Goal: Information Seeking & Learning: Compare options

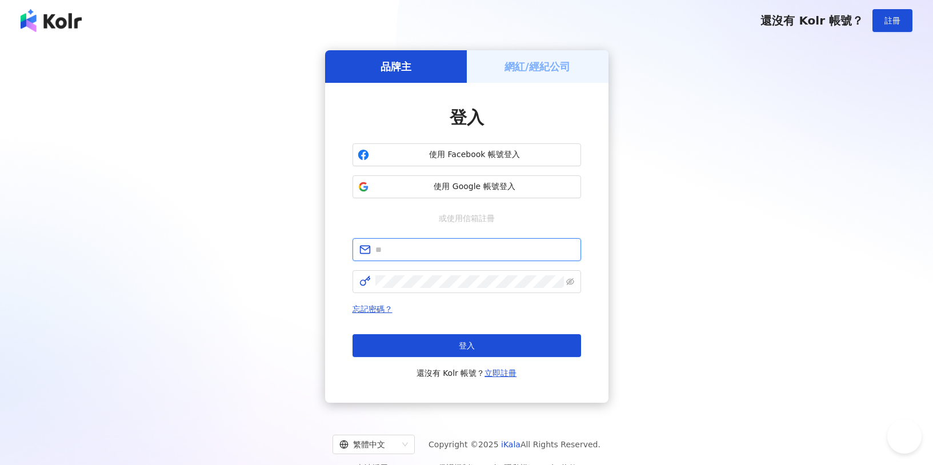
type input "**********"
click at [512, 187] on span "使用 Google 帳號登入" at bounding box center [475, 186] width 202 height 11
click at [467, 193] on button "使用 Google 帳號登入" at bounding box center [467, 186] width 229 height 23
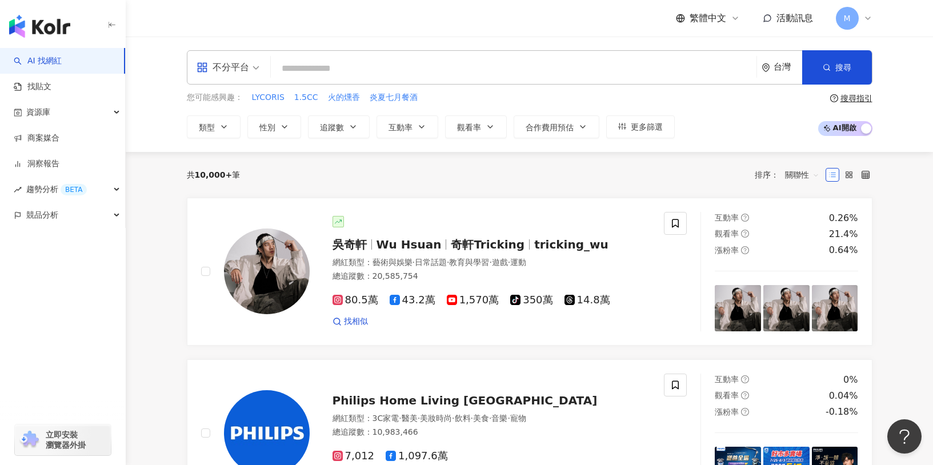
click at [425, 71] on input "search" at bounding box center [513, 69] width 477 height 22
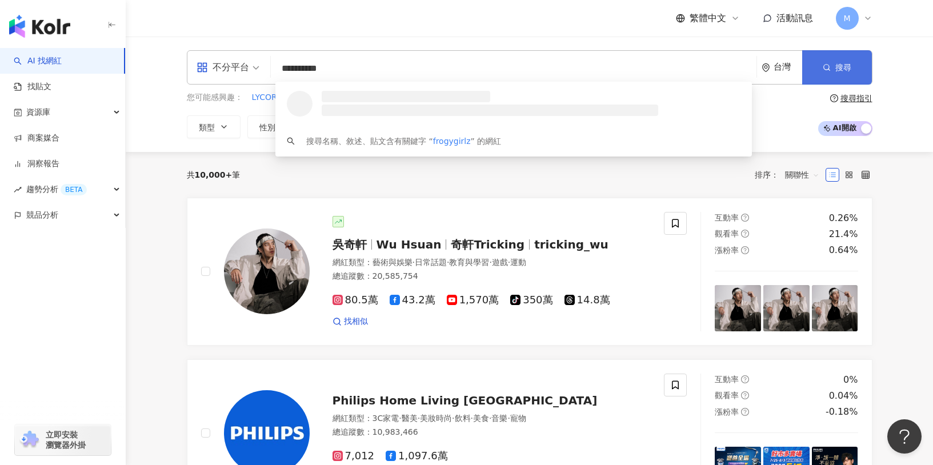
click at [824, 78] on button "搜尋" at bounding box center [837, 67] width 70 height 34
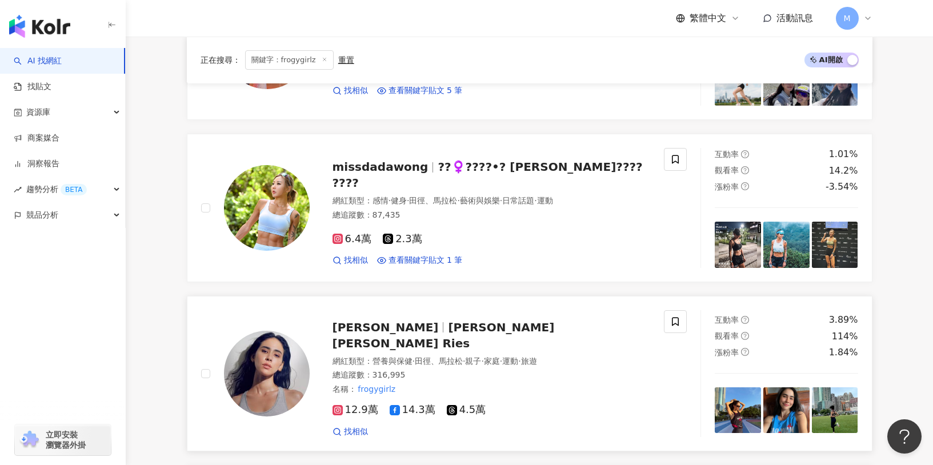
scroll to position [763, 0]
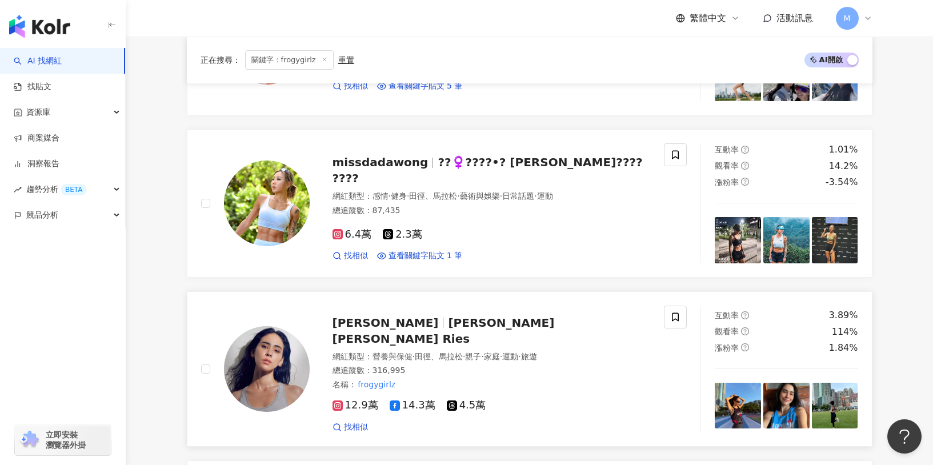
click at [415, 323] on span "雷理莎 Lisa Ries" at bounding box center [444, 331] width 222 height 30
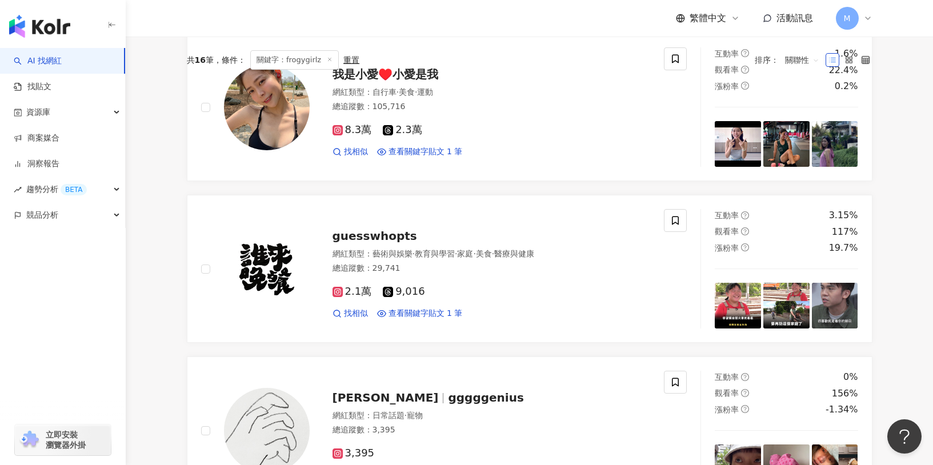
scroll to position [0, 0]
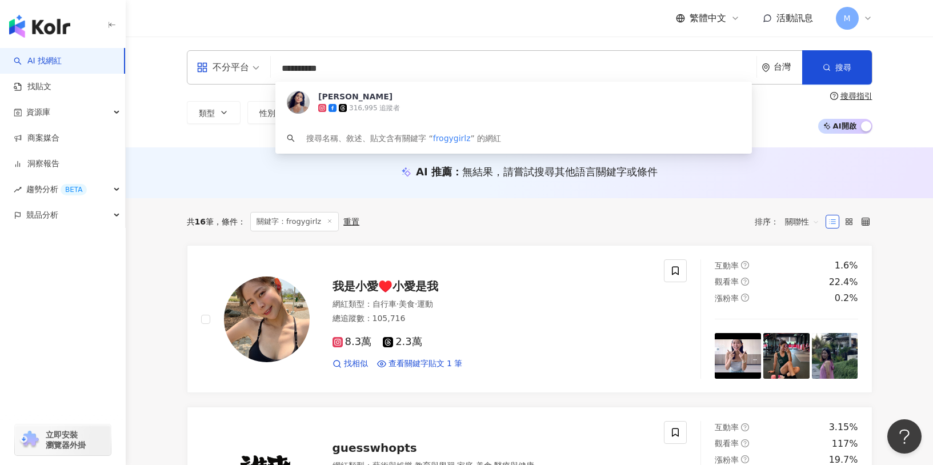
drag, startPoint x: 313, startPoint y: 71, endPoint x: 171, endPoint y: 70, distance: 141.1
click at [171, 71] on div "**********" at bounding box center [529, 91] width 731 height 83
paste input "****"
type input "**********"
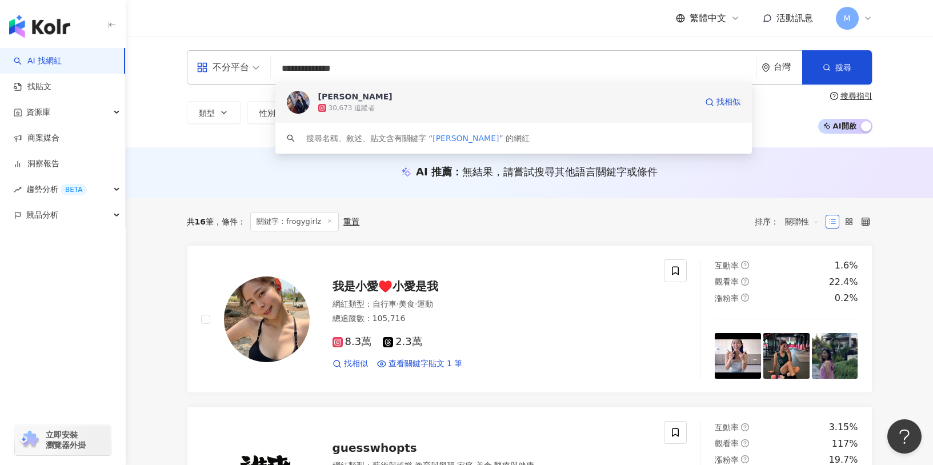
click at [564, 102] on div "30,673 追蹤者" at bounding box center [507, 107] width 378 height 11
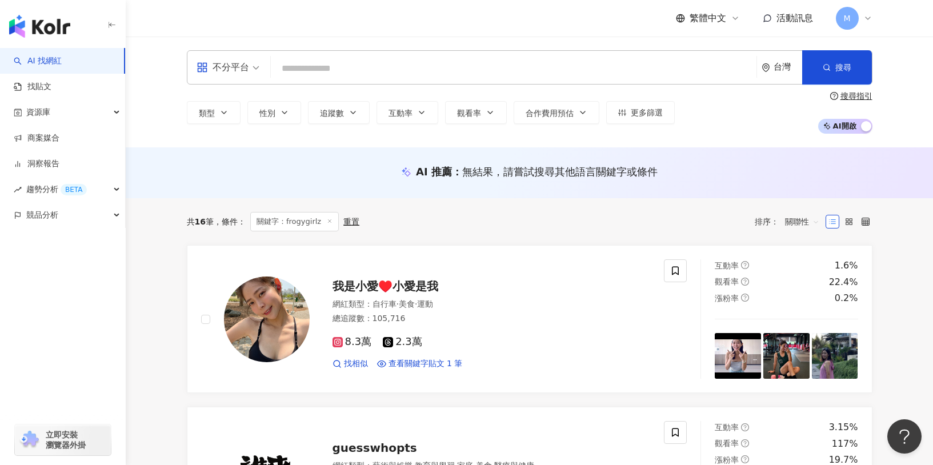
click at [370, 71] on input "search" at bounding box center [513, 69] width 477 height 22
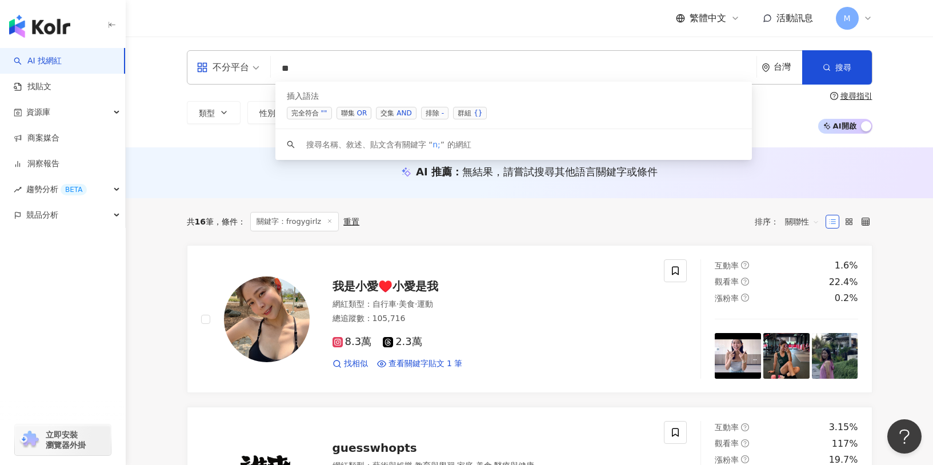
type input "*"
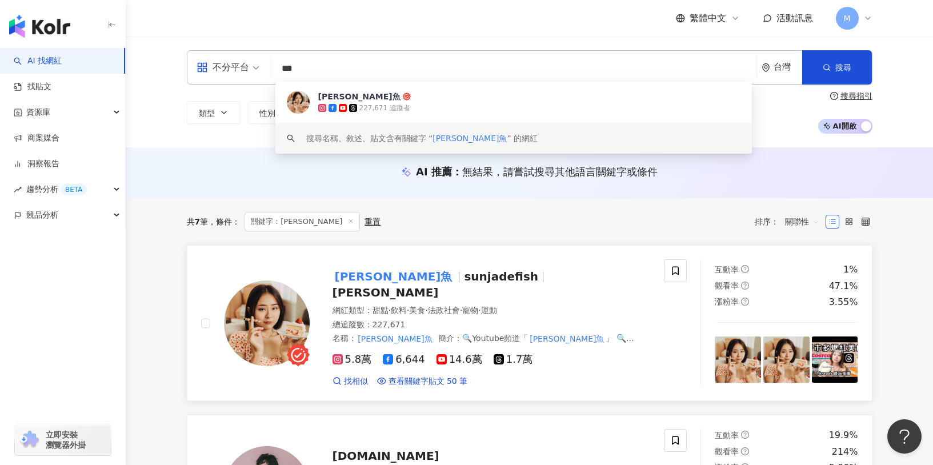
click at [464, 283] on span "sunjadefish" at bounding box center [501, 277] width 74 height 14
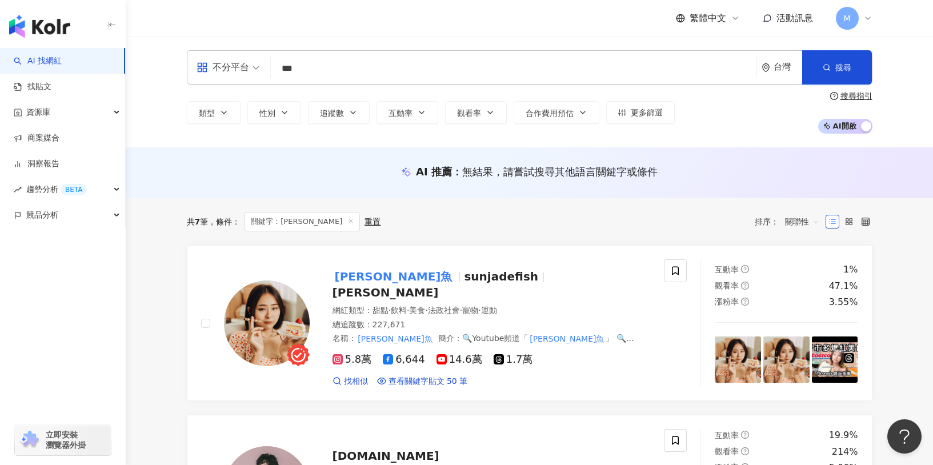
click at [301, 65] on input "***" at bounding box center [513, 69] width 477 height 22
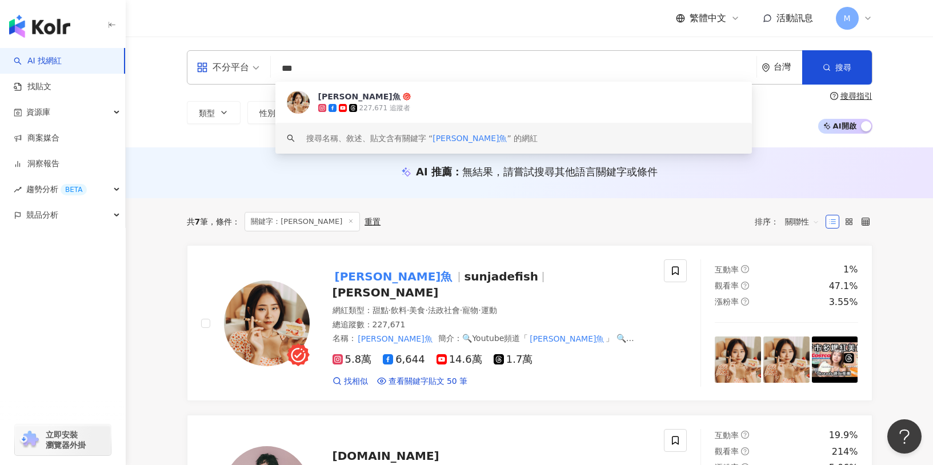
drag, startPoint x: 317, startPoint y: 67, endPoint x: 268, endPoint y: 66, distance: 48.6
click at [268, 66] on div "不分平台 *** 台灣 搜尋 cf98f3dc-6332-430d-906c-be1195a88544 keyword 桑潔魚 227,671 追蹤者 搜尋名…" at bounding box center [530, 67] width 686 height 34
paste input "**********"
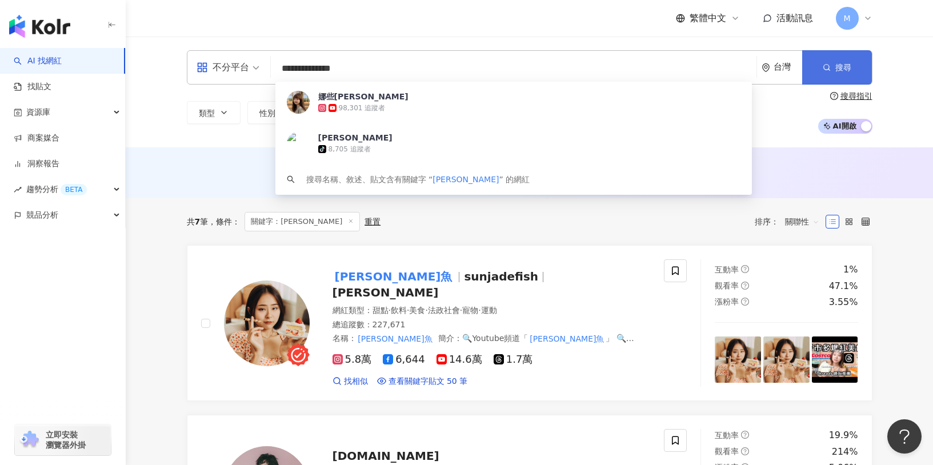
click at [862, 66] on button "搜尋" at bounding box center [837, 67] width 70 height 34
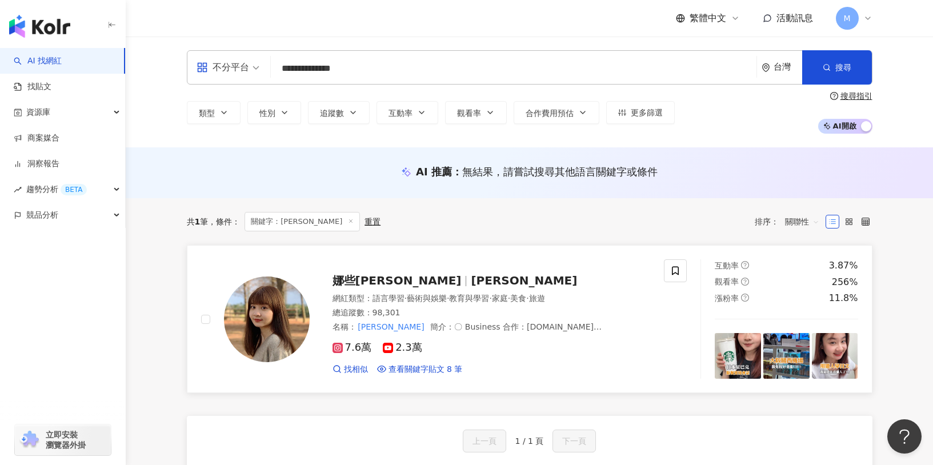
click at [533, 280] on span "Natalieiroiro・娜娜娜塔麗" at bounding box center [524, 281] width 106 height 14
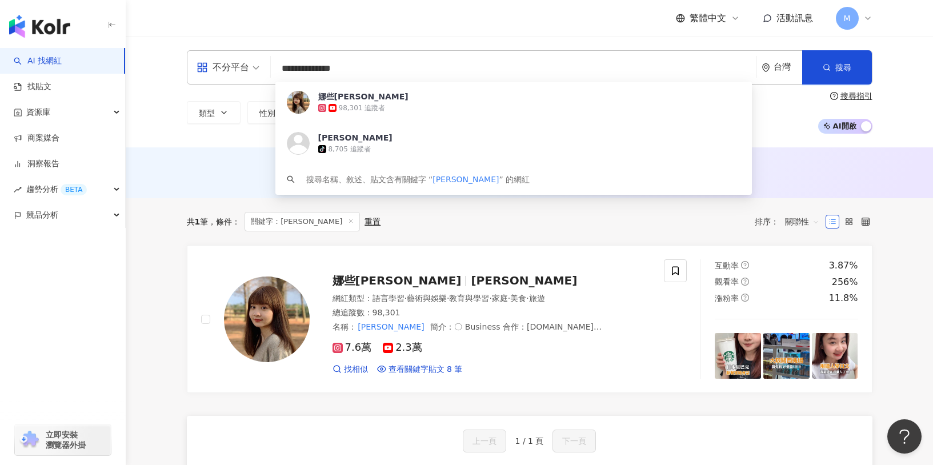
drag, startPoint x: 407, startPoint y: 78, endPoint x: 177, endPoint y: 75, distance: 230.3
click at [177, 75] on div "**********" at bounding box center [529, 91] width 731 height 83
drag, startPoint x: 345, startPoint y: 70, endPoint x: 267, endPoint y: 72, distance: 77.7
click at [267, 72] on div "**********" at bounding box center [530, 67] width 686 height 34
paste input "search"
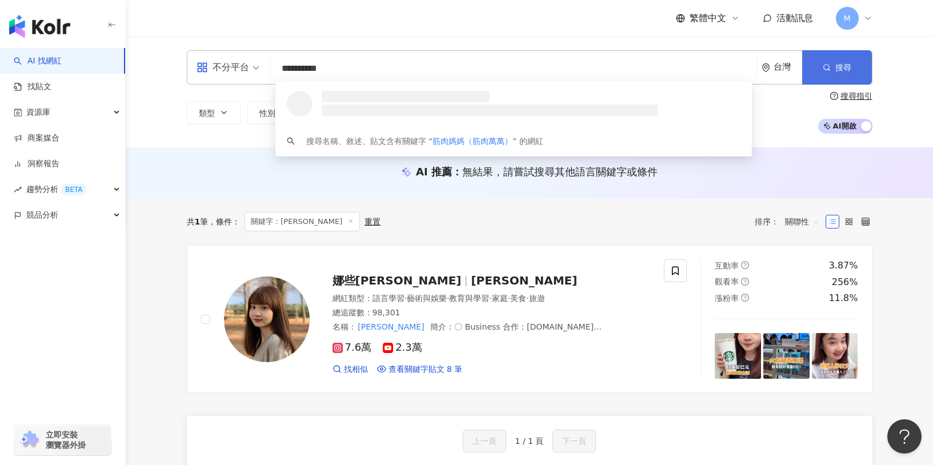
type input "**********"
click at [826, 75] on button "搜尋" at bounding box center [837, 67] width 70 height 34
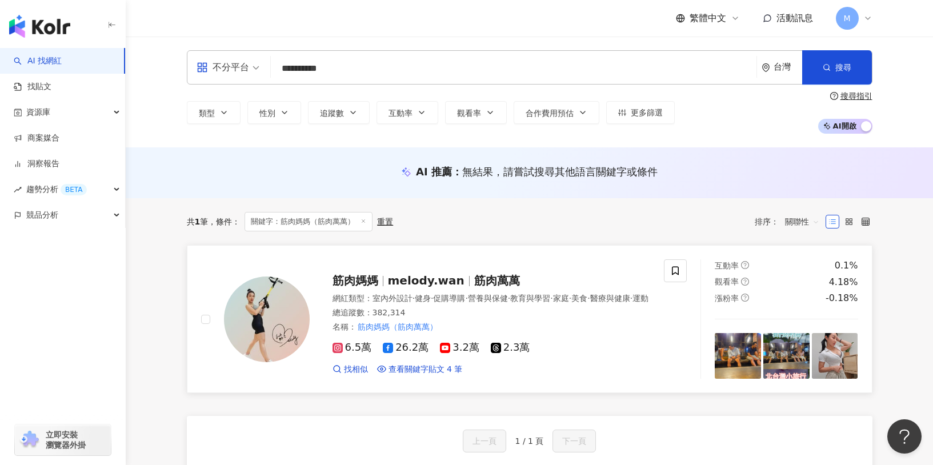
click at [497, 276] on span "筋肉萬萬" at bounding box center [497, 281] width 46 height 14
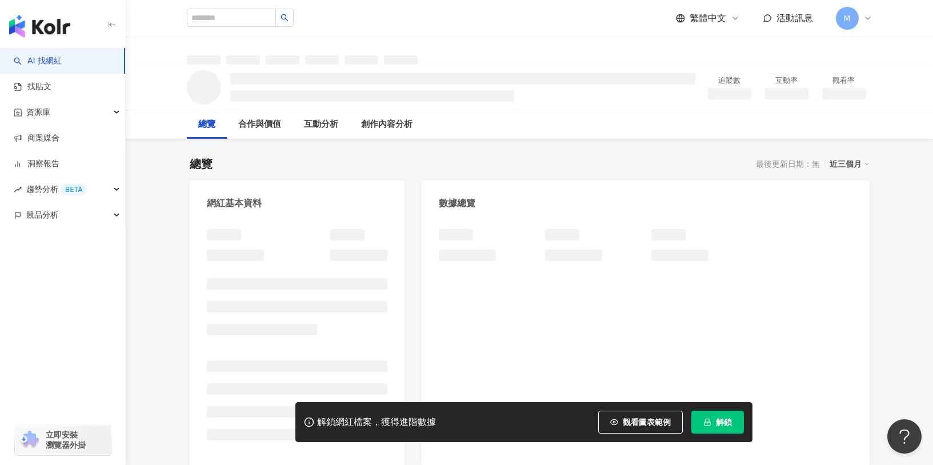
click at [710, 421] on icon "lock" at bounding box center [707, 422] width 8 height 8
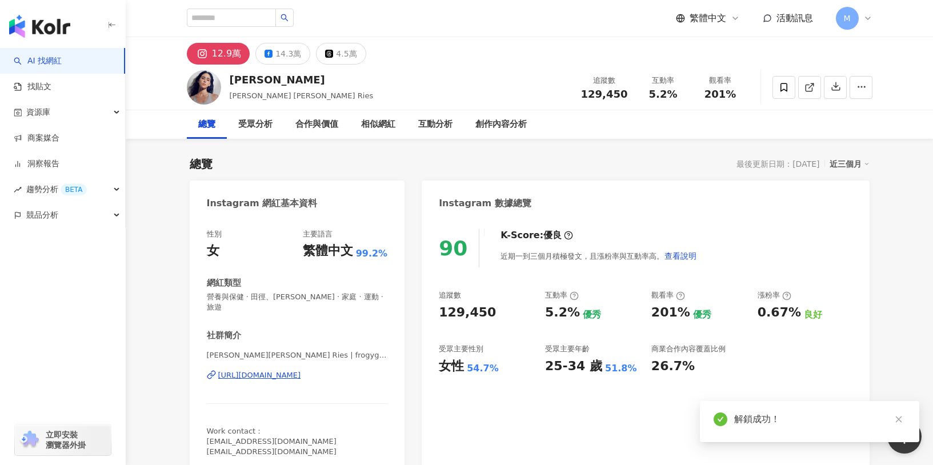
click at [556, 393] on div "90 K-Score : 優良 近期一到三個月積極發文，且漲粉率與互動率高。 查看說明 追蹤數 129,450 互動率 5.2% 優秀 觀看率 201% 優秀…" at bounding box center [645, 346] width 447 height 257
click at [303, 53] on button "14.3萬" at bounding box center [282, 54] width 55 height 22
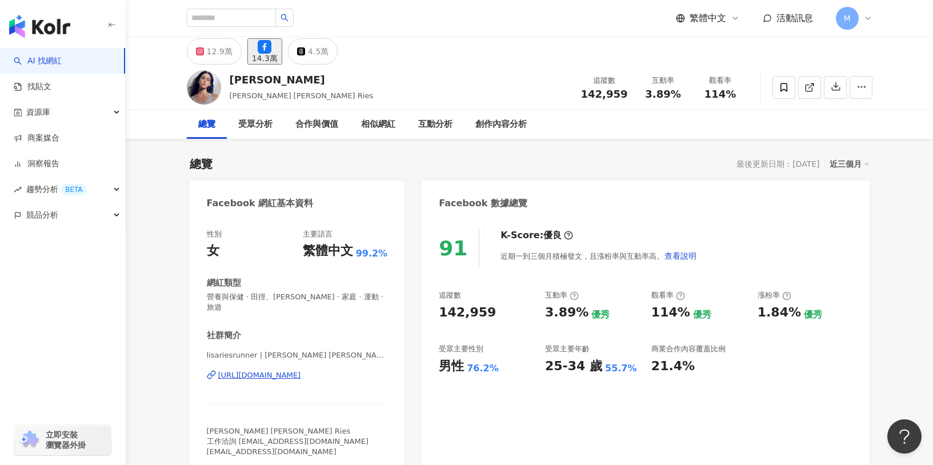
click at [431, 308] on div "91 K-Score : 優良 近期一到三個月積極發文，且漲粉率與互動率高。 查看說明 追蹤數 142,959 互動率 3.89% 優秀 觀看率 114% 優…" at bounding box center [645, 346] width 447 height 257
drag, startPoint x: 545, startPoint y: 315, endPoint x: 583, endPoint y: 313, distance: 38.3
click at [583, 313] on div "3.89% 優秀" at bounding box center [592, 313] width 95 height 18
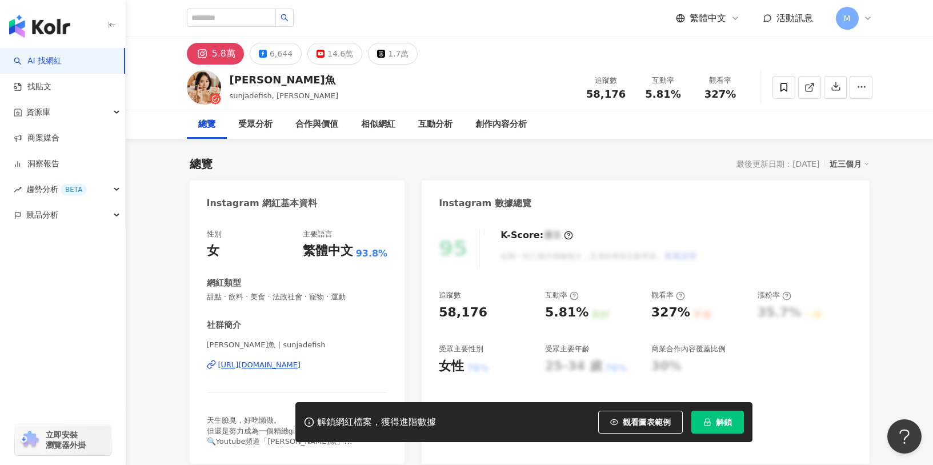
click at [712, 425] on button "解鎖" at bounding box center [717, 422] width 53 height 23
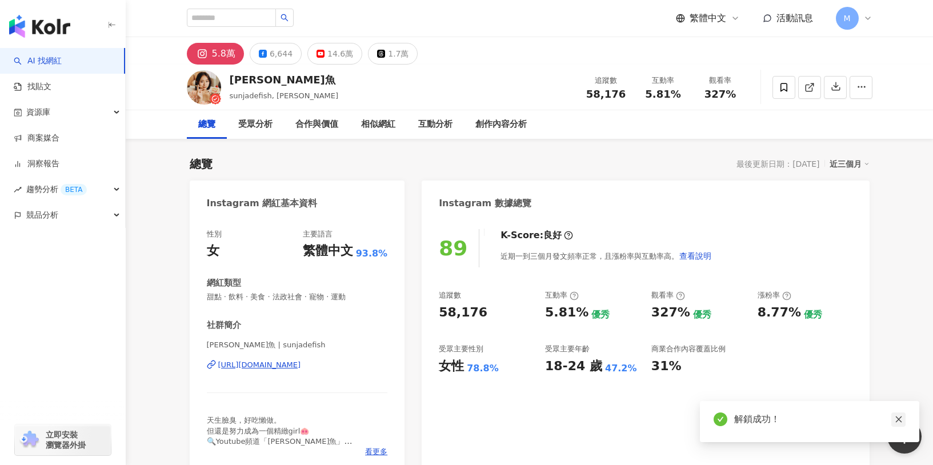
click at [904, 421] on link at bounding box center [898, 420] width 14 height 14
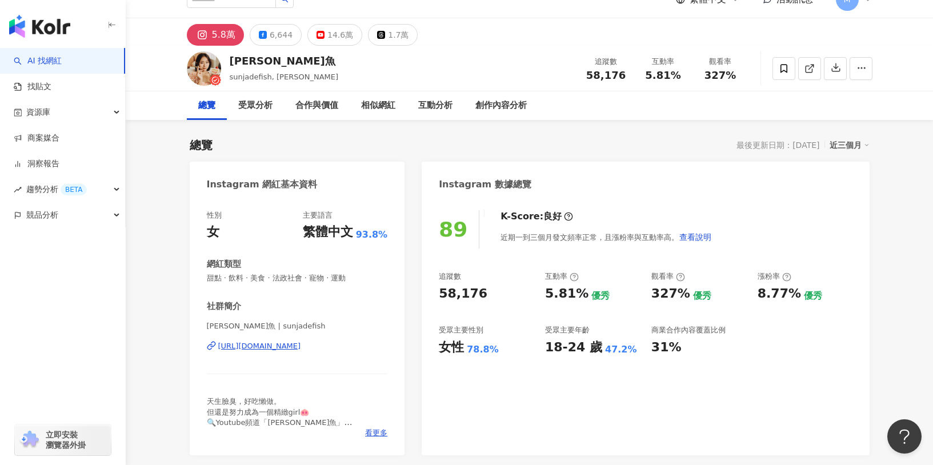
scroll to position [22, 0]
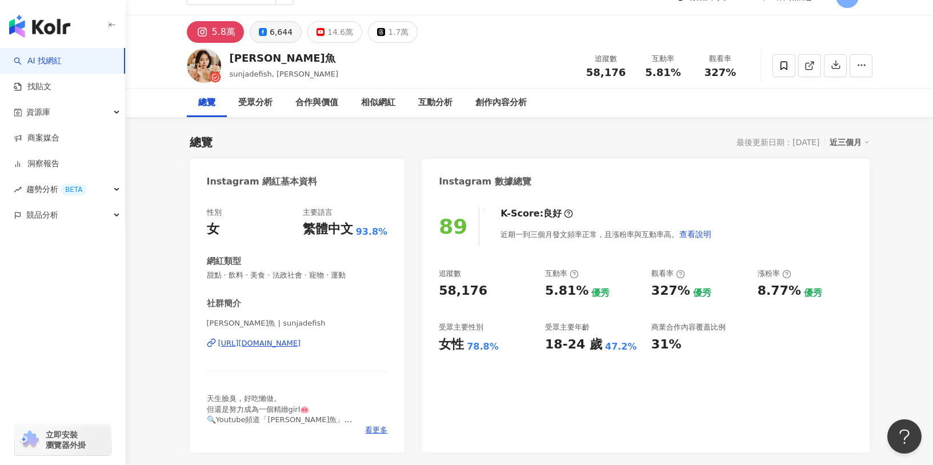
click at [282, 41] on button "6,644" at bounding box center [276, 32] width 52 height 22
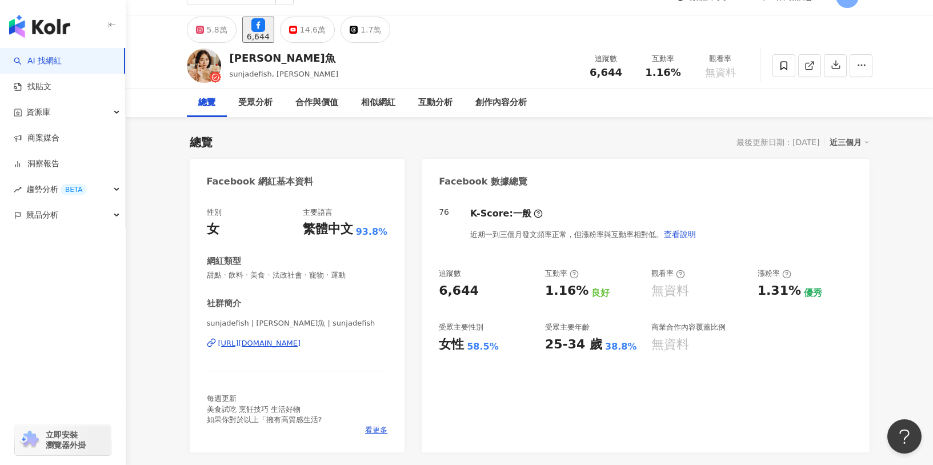
drag, startPoint x: 434, startPoint y: 289, endPoint x: 483, endPoint y: 291, distance: 49.2
click at [483, 291] on div "76 K-Score : 一般 近期一到三個月發文頻率正常，但漲粉率與互動率相對低。 查看說明 追蹤數 6,644 互動率 1.16% 良好 觀看率 無資料 …" at bounding box center [645, 324] width 447 height 257
copy div "6,644"
click at [324, 35] on div "14.6萬" at bounding box center [313, 30] width 26 height 16
click at [326, 35] on div "14.6萬" at bounding box center [313, 30] width 26 height 16
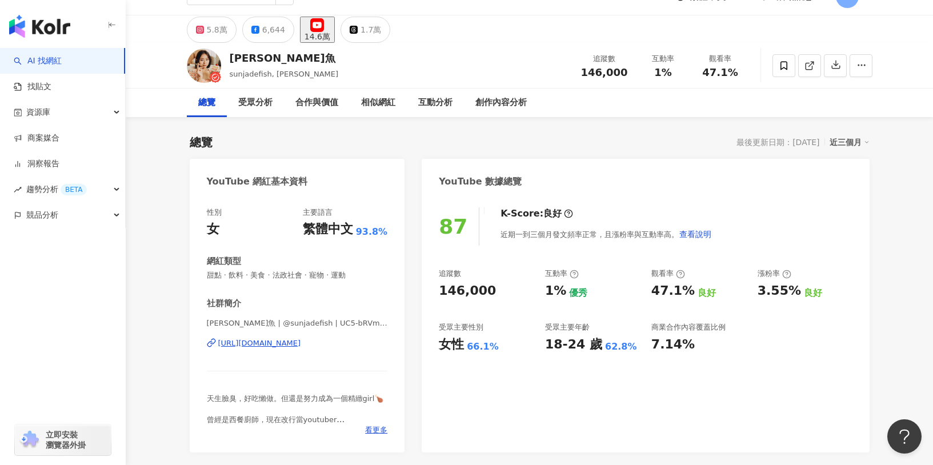
click at [503, 289] on div "87 K-Score : 良好 近期一到三個月發文頻率正常，且漲粉率與互動率高。 查看說明 追蹤數 146,000 互動率 1% 優秀 觀看率 47.1% 良…" at bounding box center [645, 324] width 447 height 257
drag, startPoint x: 503, startPoint y: 289, endPoint x: 433, endPoint y: 288, distance: 70.3
click at [433, 288] on div "87 K-Score : 良好 近期一到三個月發文頻率正常，且漲粉率與互動率高。 查看說明 追蹤數 146,000 互動率 1% 優秀 觀看率 47.1% 良…" at bounding box center [645, 324] width 447 height 257
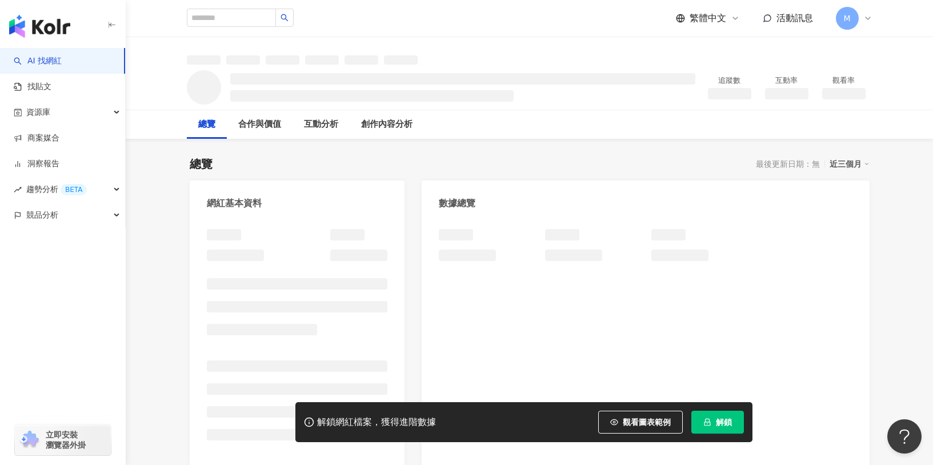
click at [727, 423] on span "解鎖" at bounding box center [724, 422] width 16 height 9
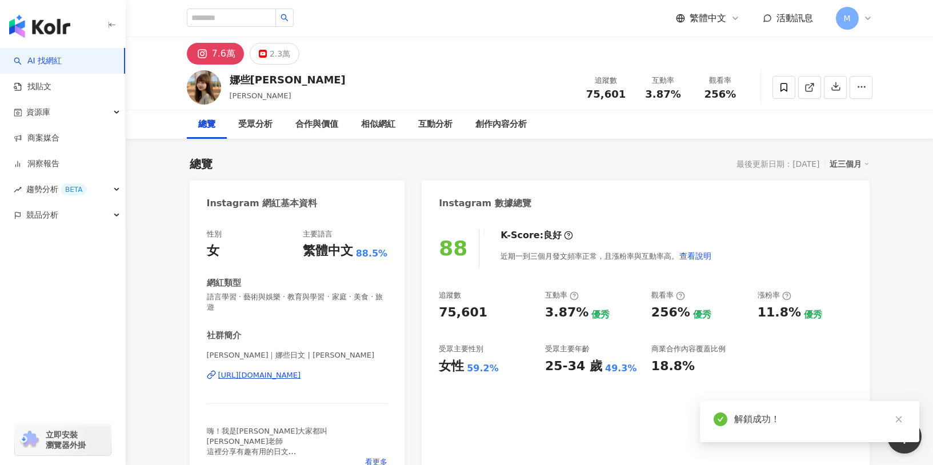
drag, startPoint x: 435, startPoint y: 310, endPoint x: 479, endPoint y: 315, distance: 44.3
click at [479, 315] on div "88 K-Score : 良好 近期一到三個月發文頻率正常，且漲粉率與互動率高。 查看說明 追蹤數 75,601 互動率 3.87% 優秀 觀看率 256% …" at bounding box center [645, 351] width 447 height 267
copy div "https://www.instagram.com/natalie_iroiro/"
click at [279, 50] on div "2.3萬" at bounding box center [280, 54] width 21 height 16
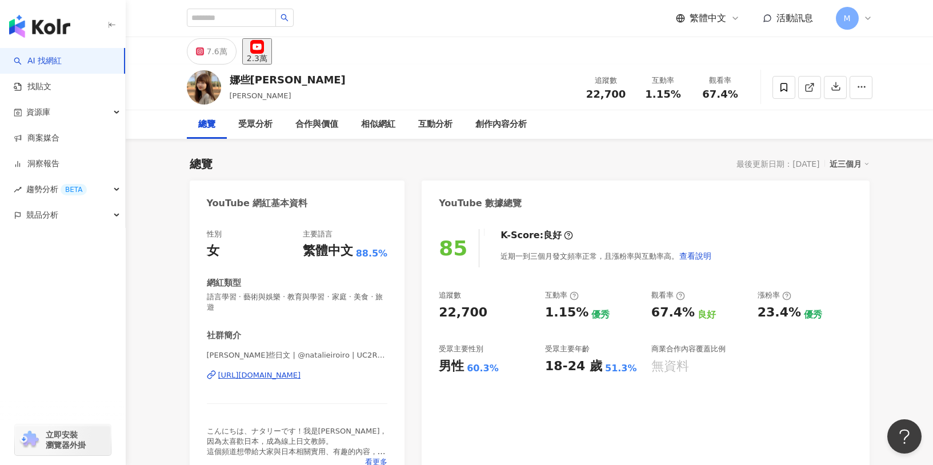
click at [478, 310] on div "22,700" at bounding box center [463, 313] width 49 height 18
copy div "22,700"
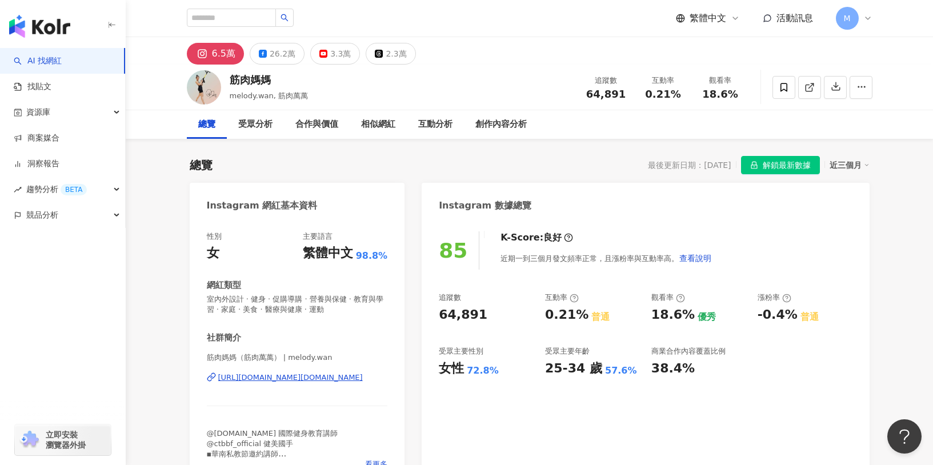
click at [449, 306] on div "64,891" at bounding box center [486, 315] width 95 height 18
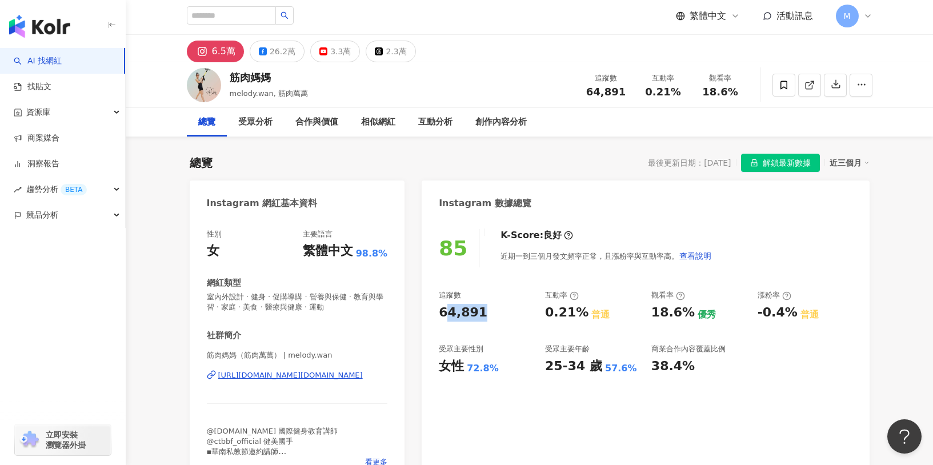
click at [439, 313] on div "64,891" at bounding box center [463, 313] width 49 height 18
drag, startPoint x: 439, startPoint y: 313, endPoint x: 491, endPoint y: 314, distance: 51.4
click at [491, 314] on div "64,891" at bounding box center [486, 313] width 95 height 18
copy div "64,891"
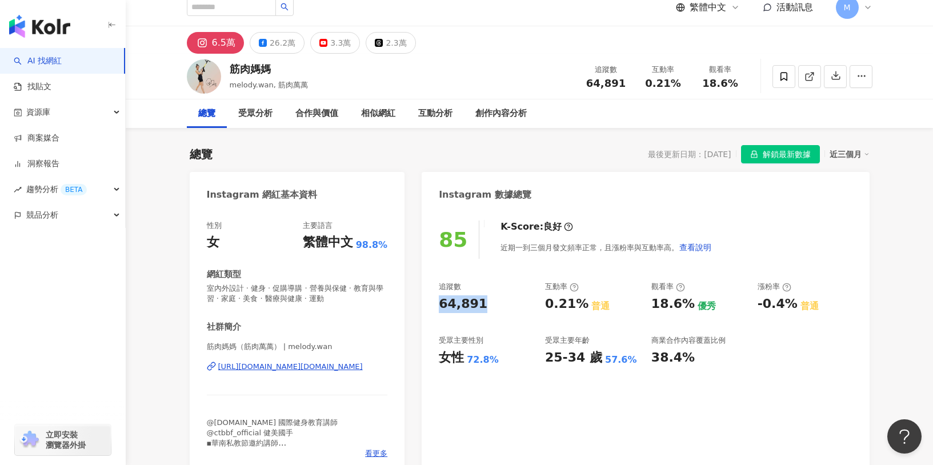
scroll to position [71, 0]
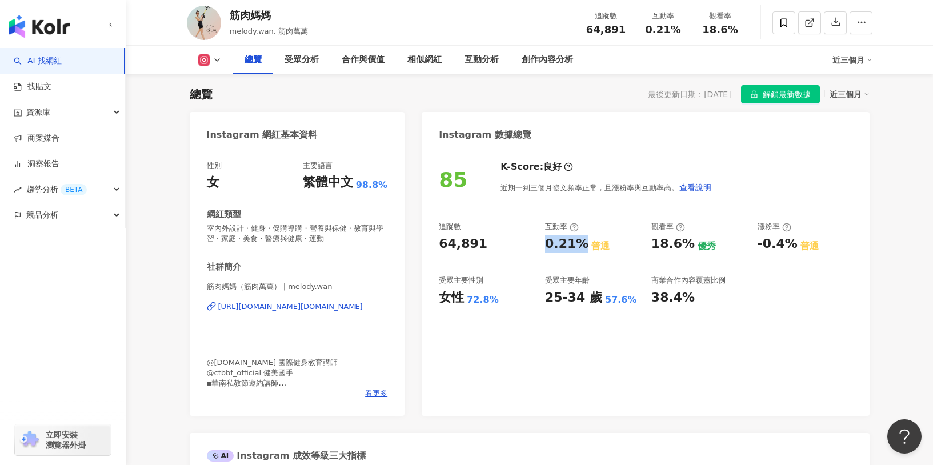
drag, startPoint x: 541, startPoint y: 246, endPoint x: 575, endPoint y: 246, distance: 34.3
click at [575, 246] on div "追蹤數 64,891 互動率 0.21% 普通 觀看率 18.6% 優秀 漲粉率 -0.4% 普通 受眾主要性別 女性 72.8% 受眾主要年齡 25-34 …" at bounding box center [645, 264] width 413 height 85
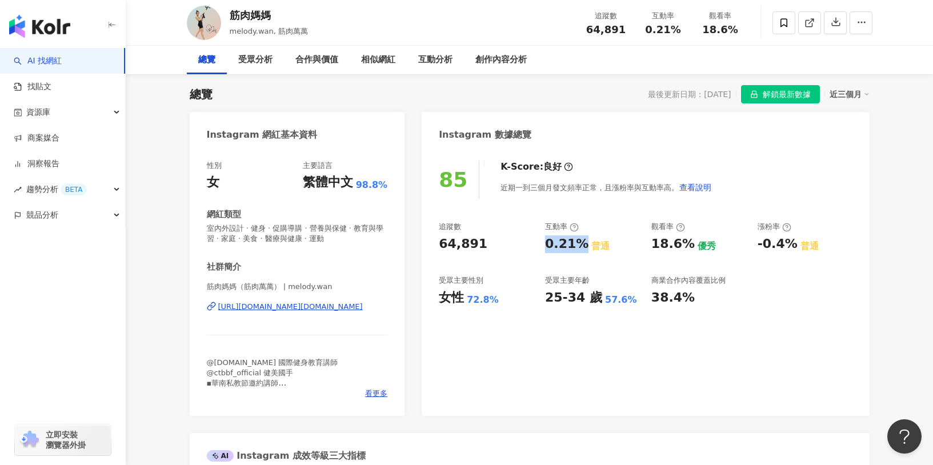
scroll to position [0, 0]
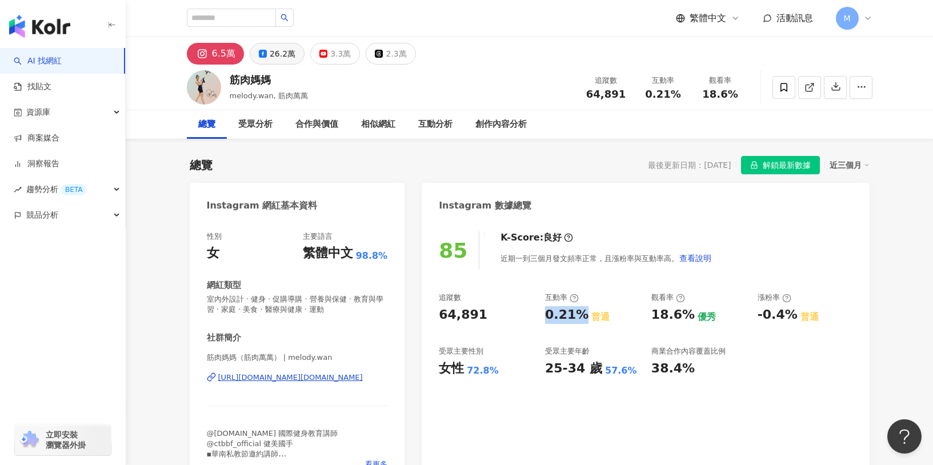
click at [259, 50] on icon at bounding box center [263, 54] width 8 height 8
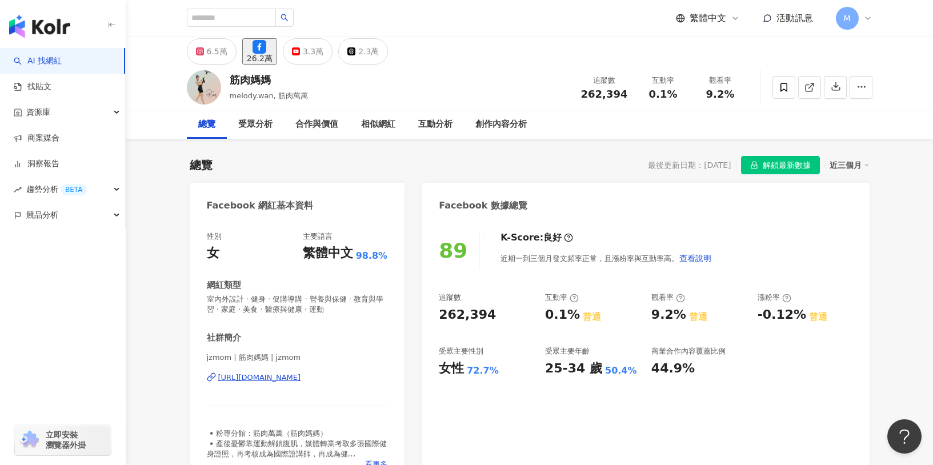
click at [266, 54] on div "26.2萬" at bounding box center [260, 58] width 26 height 9
drag, startPoint x: 441, startPoint y: 318, endPoint x: 495, endPoint y: 315, distance: 54.4
click at [495, 315] on div "262,394" at bounding box center [486, 315] width 95 height 18
click at [513, 318] on div "262,394" at bounding box center [486, 315] width 95 height 18
click at [438, 315] on div "89 K-Score : 良好 近期一到三個月發文頻率正常，且漲粉率與互動率高。 查看說明 追蹤數 262,394 互動率 0.1% 普通 觀看率 9.2% …" at bounding box center [645, 353] width 447 height 267
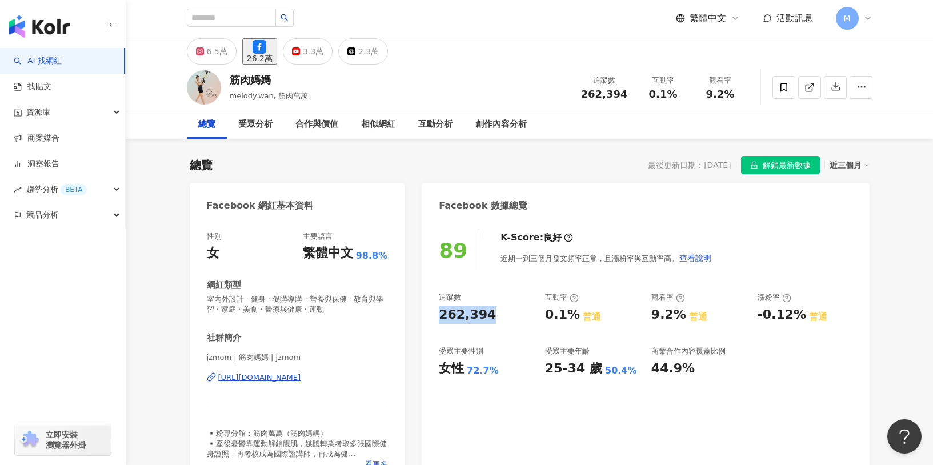
click at [467, 313] on div "89 K-Score : 良好 近期一到三個月發文頻率正常，且漲粉率與互動率高。 查看說明 追蹤數 262,394 互動率 0.1% 普通 觀看率 9.2% …" at bounding box center [645, 353] width 447 height 267
click at [493, 315] on div "262,394" at bounding box center [486, 315] width 95 height 18
drag, startPoint x: 485, startPoint y: 315, endPoint x: 434, endPoint y: 315, distance: 51.4
click at [434, 315] on div "89 K-Score : 良好 近期一到三個月發文頻率正常，且漲粉率與互動率高。 查看說明 追蹤數 262,394 互動率 0.1% 普通 觀看率 9.2% …" at bounding box center [645, 353] width 447 height 267
copy div "262,394"
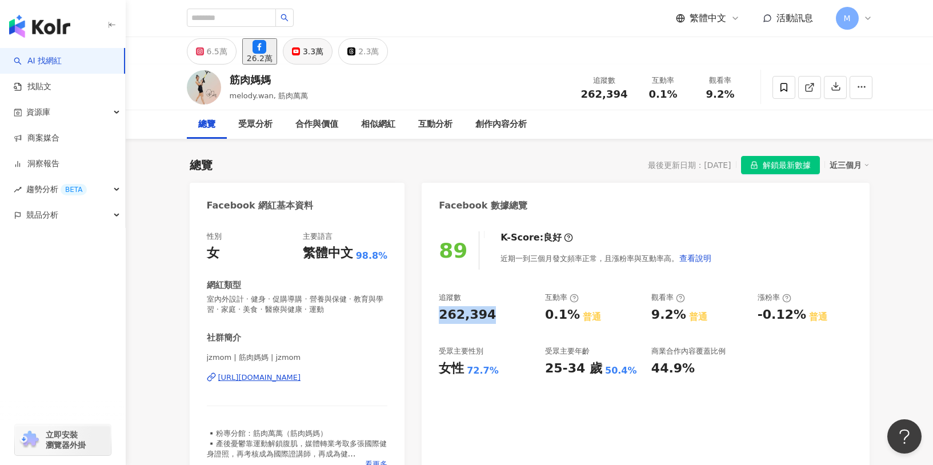
click at [323, 54] on div "3.3萬" at bounding box center [313, 51] width 21 height 16
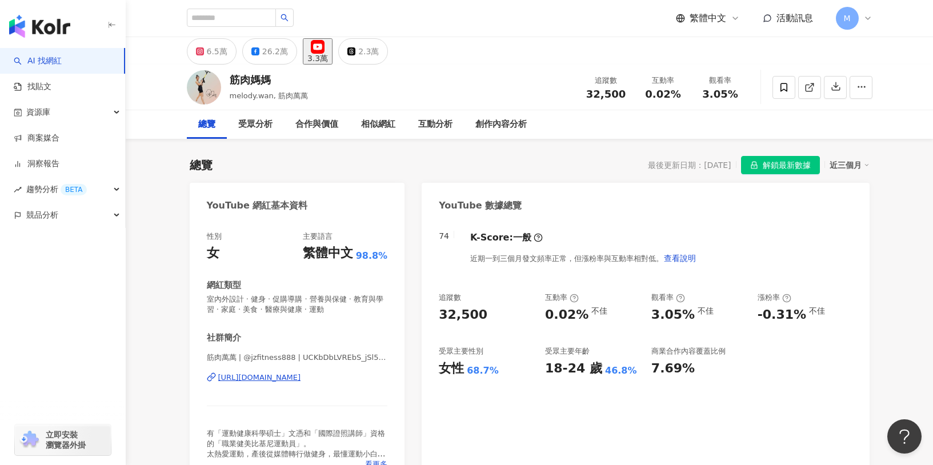
drag, startPoint x: 436, startPoint y: 318, endPoint x: 490, endPoint y: 315, distance: 54.4
click at [490, 315] on div "74 K-Score : 一般 近期一到三個月發文頻率正常，但漲粉率與互動率相對低。 查看說明 追蹤數 32,500 互動率 0.02% 不佳 觀看率 3.0…" at bounding box center [645, 353] width 447 height 267
click at [562, 413] on div "74 K-Score : 一般 近期一到三個月發文頻率正常，但漲粉率與互動率相對低。 查看說明 追蹤數 32,500 互動率 0.02% 不佳 觀看率 3.0…" at bounding box center [645, 353] width 447 height 267
drag, startPoint x: 549, startPoint y: 317, endPoint x: 577, endPoint y: 315, distance: 28.1
click at [577, 315] on div "0.02%" at bounding box center [566, 315] width 43 height 18
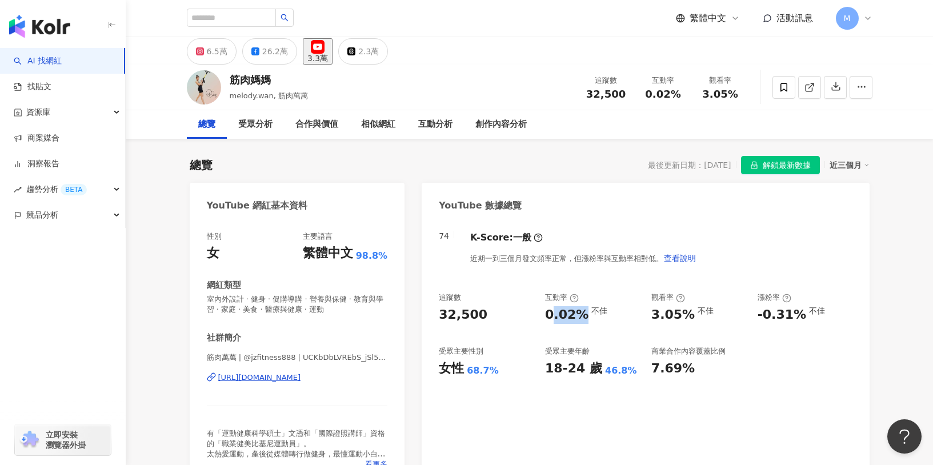
click at [574, 317] on div "0.02%" at bounding box center [566, 315] width 43 height 18
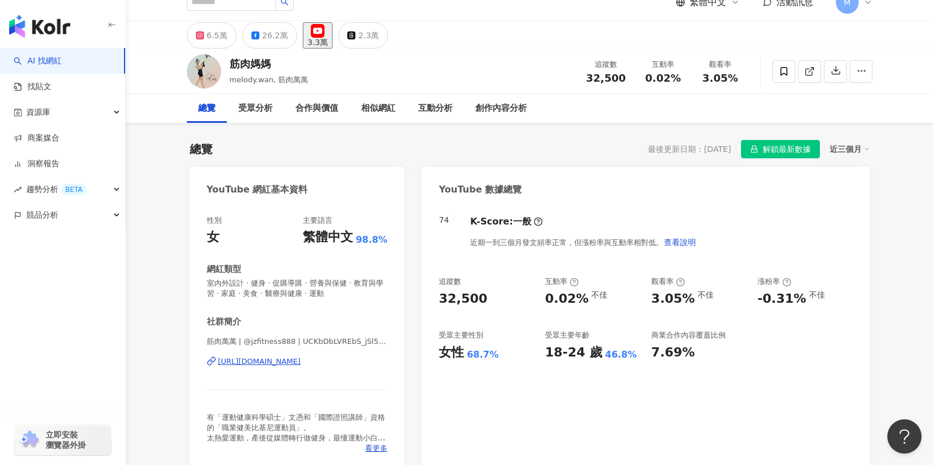
scroll to position [26, 0]
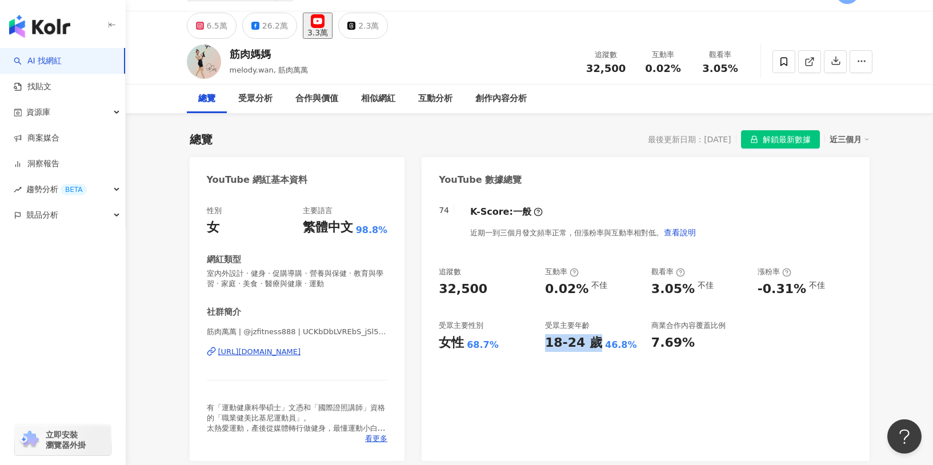
drag, startPoint x: 543, startPoint y: 343, endPoint x: 593, endPoint y: 343, distance: 50.3
click at [593, 343] on div "追蹤數 32,500 互動率 0.02% 不佳 觀看率 3.05% 不佳 漲粉率 -0.31% 不佳 受眾主要性別 女性 68.7% 受眾主要年齡 18-24…" at bounding box center [645, 309] width 413 height 85
click at [562, 369] on div "74 K-Score : 一般 近期一到三個月發文頻率正常，但漲粉率與互動率相對低。 查看說明 追蹤數 32,500 互動率 0.02% 不佳 觀看率 3.0…" at bounding box center [645, 327] width 447 height 267
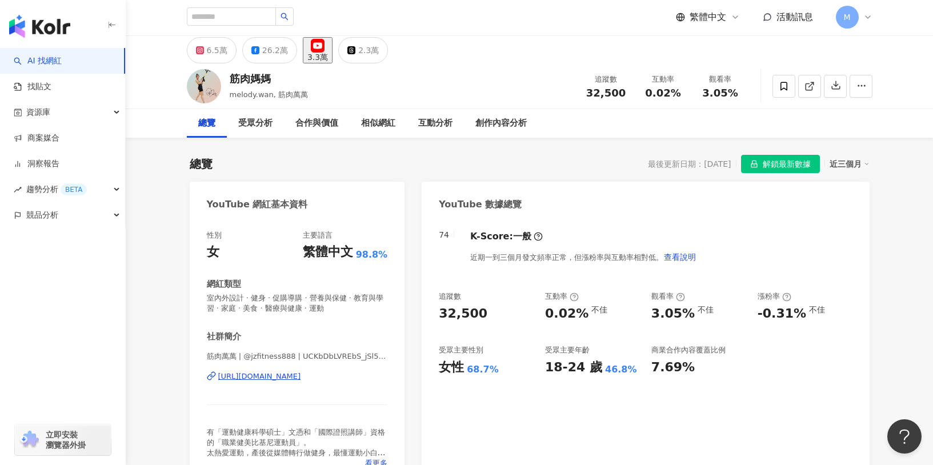
scroll to position [0, 0]
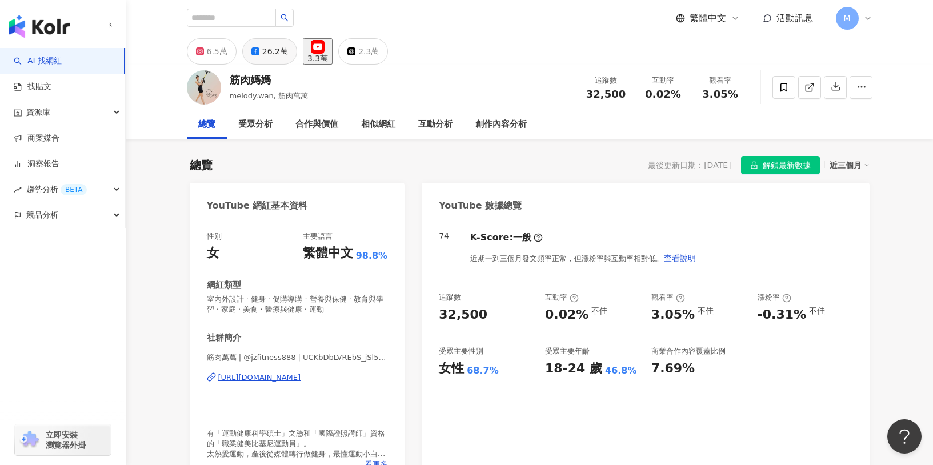
click at [259, 50] on button "26.2萬" at bounding box center [269, 51] width 55 height 26
click at [286, 65] on div "筋肉媽媽 melody.wan, 筋肉萬萬 追蹤數 32,500 互動率 0.02% 觀看率 3.05%" at bounding box center [529, 87] width 731 height 45
click at [274, 58] on div "26.2萬" at bounding box center [275, 51] width 26 height 16
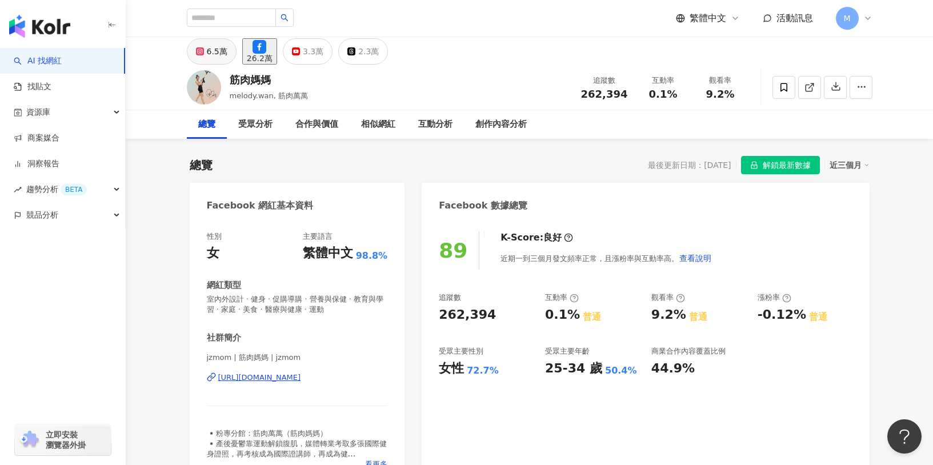
click at [213, 54] on div "6.5萬" at bounding box center [217, 51] width 21 height 16
click at [211, 53] on div "6.5萬" at bounding box center [217, 51] width 21 height 16
click at [191, 56] on button "6.5萬" at bounding box center [212, 51] width 50 height 26
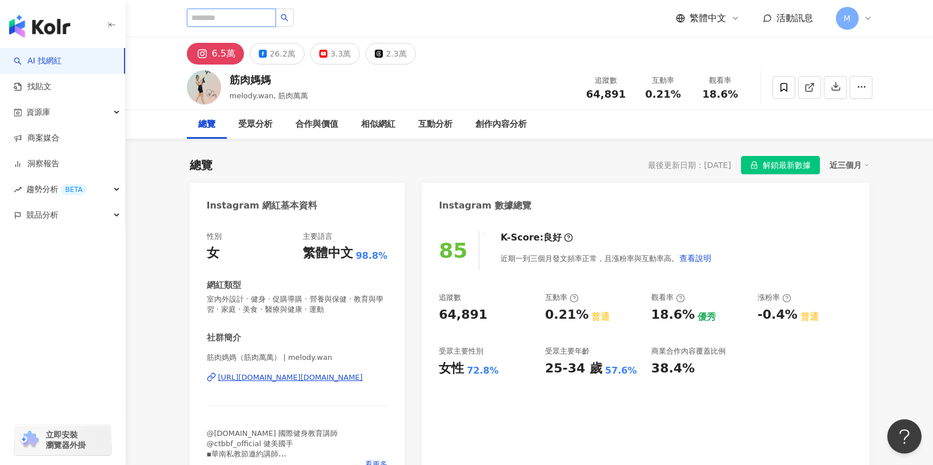
click at [246, 20] on input "search" at bounding box center [231, 18] width 89 height 18
paste input "**********"
type input "**********"
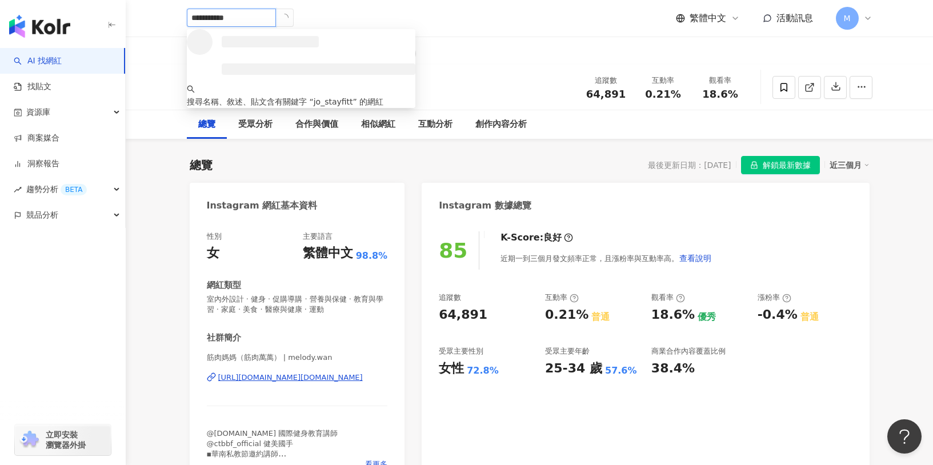
click at [286, 17] on icon "loading" at bounding box center [284, 17] width 11 height 11
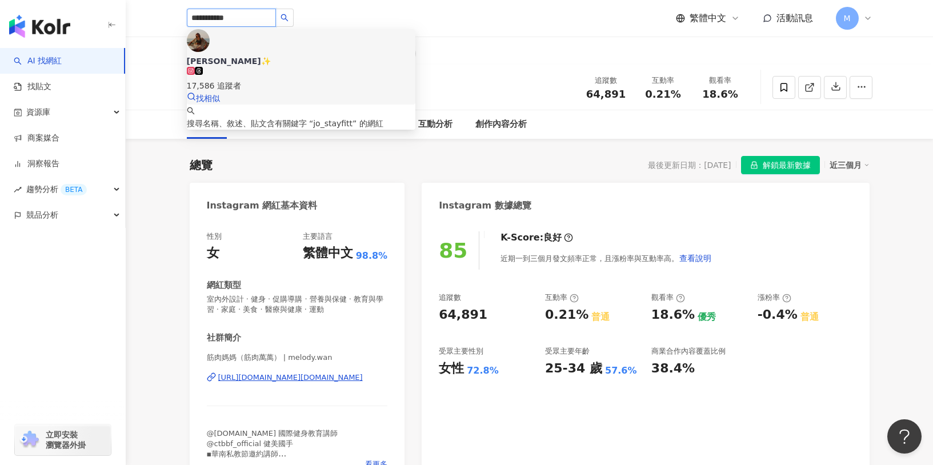
click at [275, 55] on div "[PERSON_NAME]✨" at bounding box center [301, 60] width 229 height 11
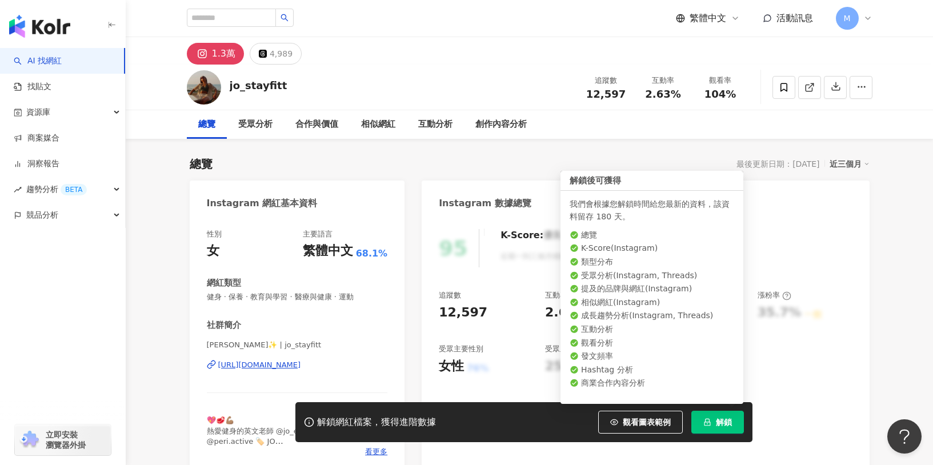
click at [714, 422] on button "解鎖" at bounding box center [717, 422] width 53 height 23
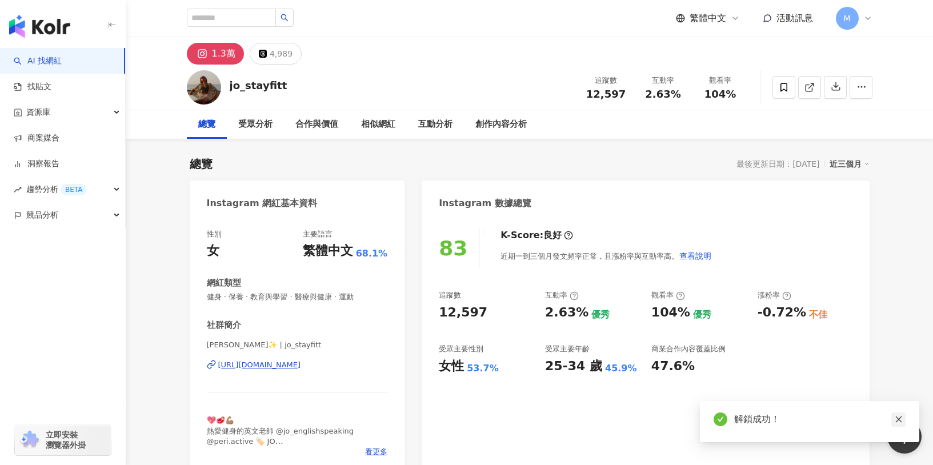
click at [898, 423] on icon "close" at bounding box center [899, 419] width 8 height 8
click at [900, 418] on icon "close" at bounding box center [898, 420] width 6 height 6
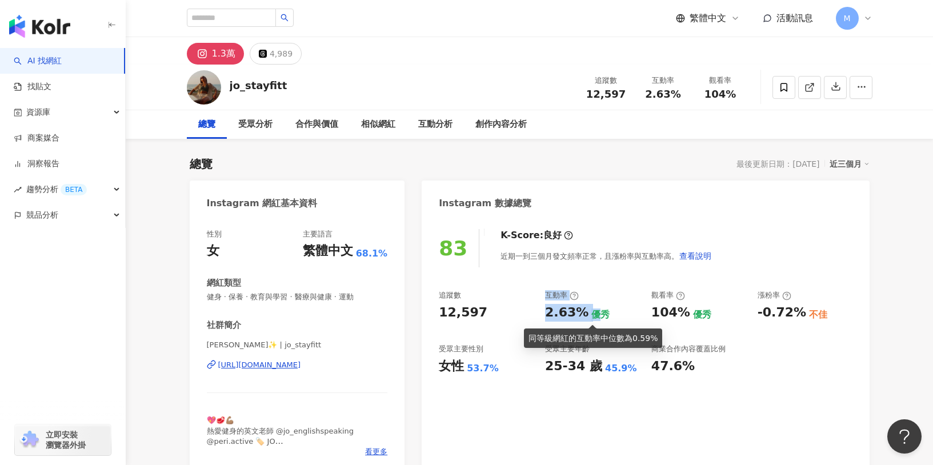
drag, startPoint x: 538, startPoint y: 313, endPoint x: 593, endPoint y: 316, distance: 54.4
click at [593, 316] on div "追蹤數 12,597 互動率 2.63% 優秀 觀看率 104% 優秀 漲粉率 -0.72% 不佳 受眾主要性別 女性 53.7% 受眾主要年齡 25-34 …" at bounding box center [645, 332] width 413 height 85
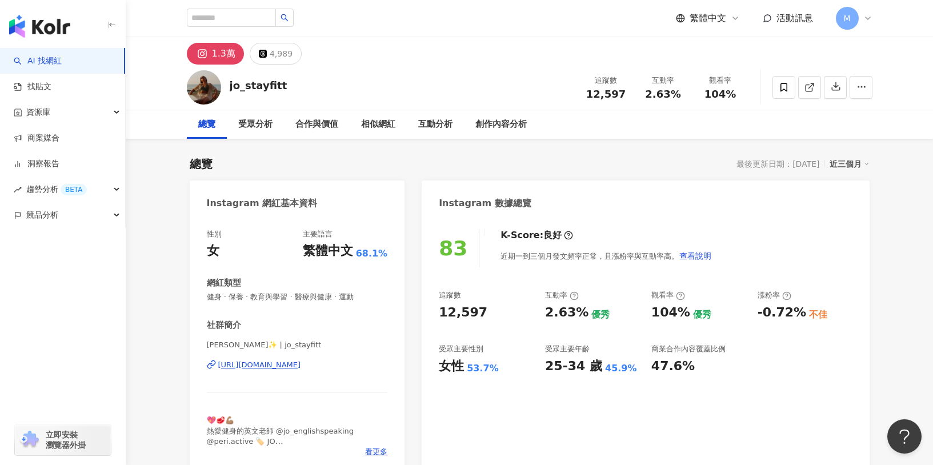
click at [613, 310] on div "2.63% 優秀" at bounding box center [592, 313] width 95 height 18
drag, startPoint x: 539, startPoint y: 315, endPoint x: 574, endPoint y: 315, distance: 35.4
click at [574, 315] on div "追蹤數 12,597 互動率 2.63% 優秀 觀看率 104% 優秀 漲粉率 -0.72% 不佳 受眾主要性別 女性 53.7% 受眾主要年齡 25-34 …" at bounding box center [645, 332] width 413 height 85
click at [591, 314] on div "優秀" at bounding box center [600, 315] width 18 height 13
drag, startPoint x: 579, startPoint y: 314, endPoint x: 543, endPoint y: 315, distance: 35.4
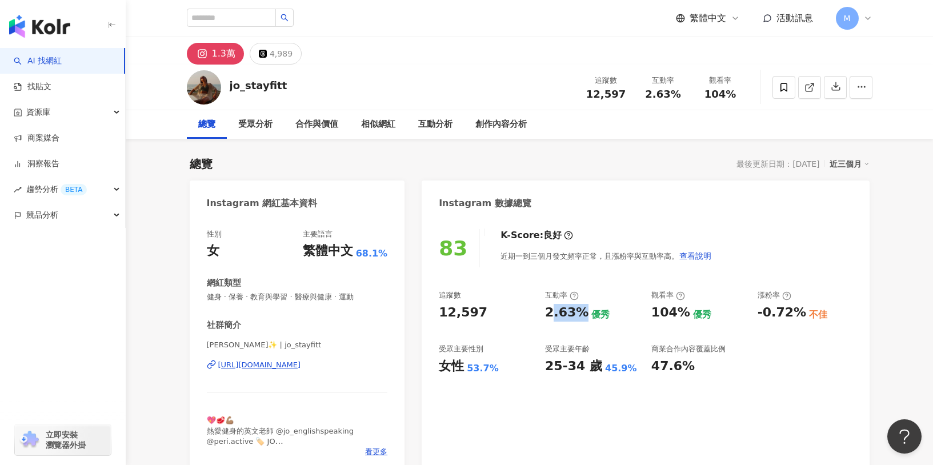
click at [543, 315] on div "追蹤數 12,597 互動率 2.63% 優秀 觀看率 104% 優秀 漲粉率 -0.72% 不佳 受眾主要性別 女性 53.7% 受眾主要年齡 25-34 …" at bounding box center [645, 332] width 413 height 85
drag, startPoint x: 546, startPoint y: 311, endPoint x: 582, endPoint y: 311, distance: 36.6
click at [582, 311] on div "2.63% 優秀" at bounding box center [592, 313] width 95 height 18
copy div "2.63%"
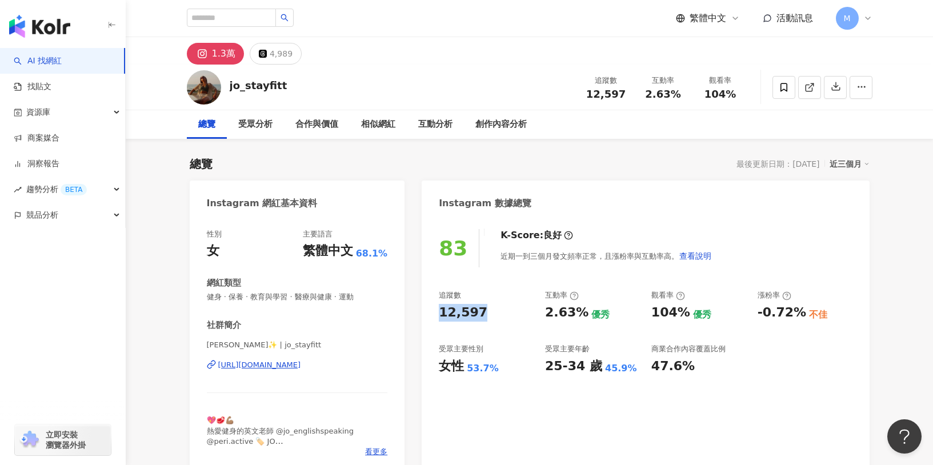
drag, startPoint x: 439, startPoint y: 311, endPoint x: 479, endPoint y: 311, distance: 40.6
click at [479, 311] on div "12,597" at bounding box center [486, 313] width 95 height 18
copy div "12,597"
copy div "https://www.instagram.com/jo_stayfitt/"
drag, startPoint x: 642, startPoint y: 316, endPoint x: 679, endPoint y: 318, distance: 37.8
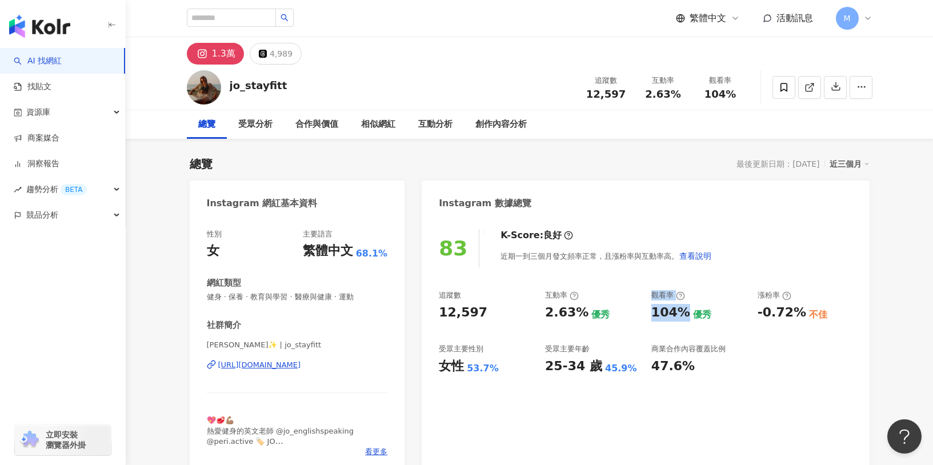
click at [678, 317] on div "追蹤數 12,597 互動率 2.63% 優秀 觀看率 104% 優秀 漲粉率 -0.72% 不佳 受眾主要性別 女性 53.7% 受眾主要年齡 25-34 …" at bounding box center [645, 332] width 413 height 85
click at [680, 318] on div "104%" at bounding box center [670, 313] width 39 height 18
drag, startPoint x: 649, startPoint y: 314, endPoint x: 684, endPoint y: 314, distance: 34.9
click at [684, 314] on div "追蹤數 12,597 互動率 2.63% 優秀 觀看率 104% 優秀 漲粉率 -0.72% 不佳 受眾主要性別 女性 53.7% 受眾主要年齡 25-34 …" at bounding box center [645, 332] width 413 height 85
copy div "104%"
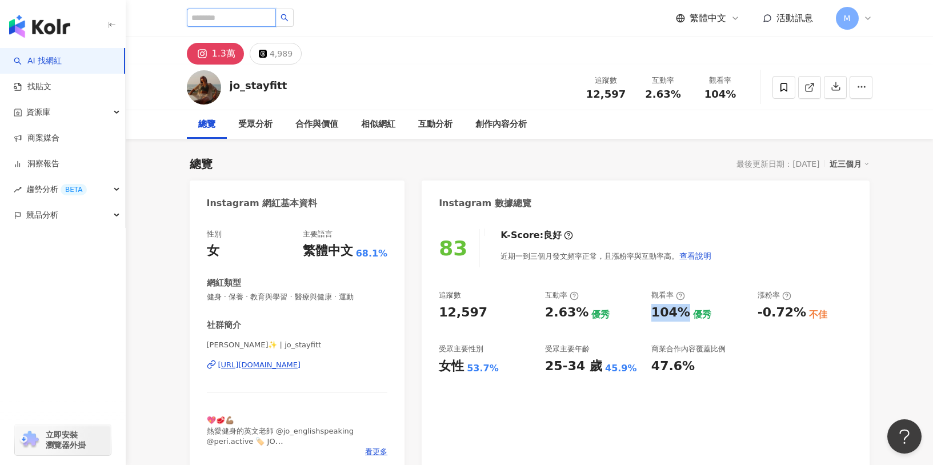
click at [251, 15] on input "search" at bounding box center [231, 18] width 89 height 18
paste input "*********"
type input "*********"
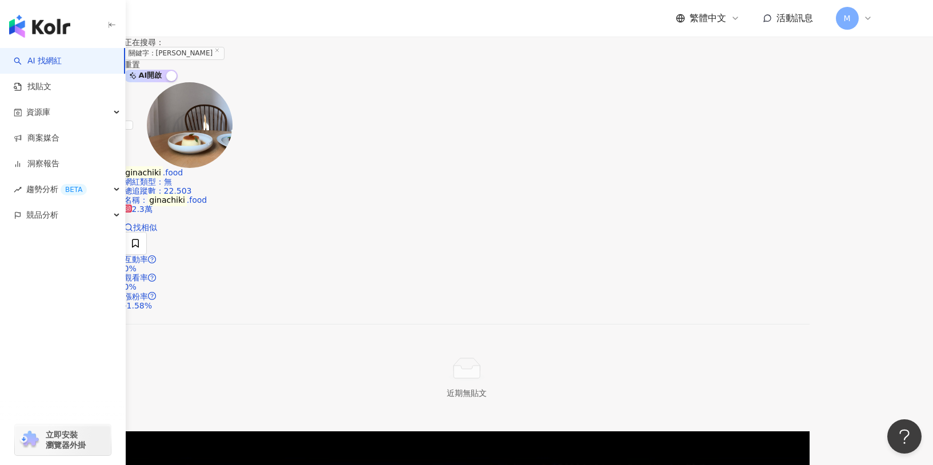
scroll to position [217, 0]
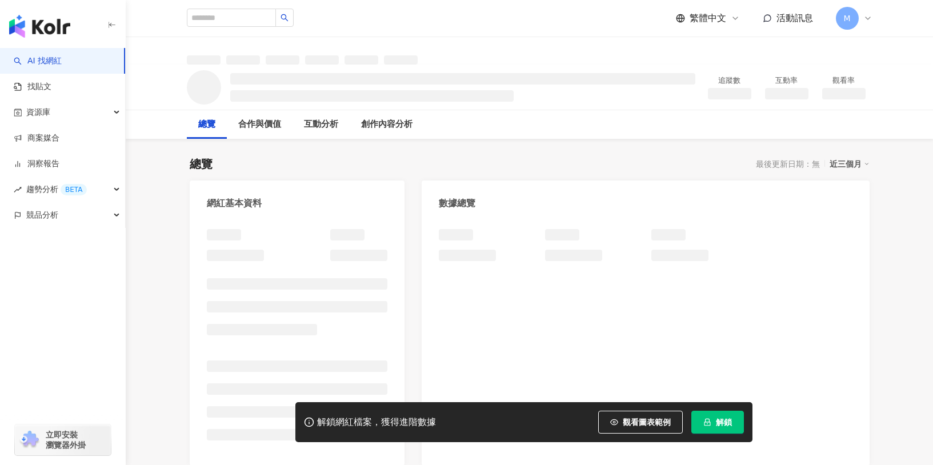
click at [713, 426] on button "解鎖" at bounding box center [717, 422] width 53 height 23
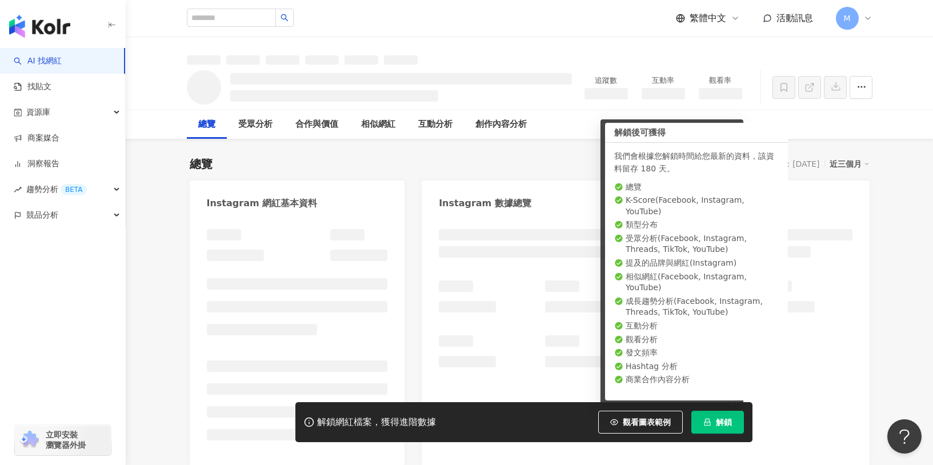
click at [899, 417] on div "解鎖成功！" at bounding box center [819, 420] width 171 height 14
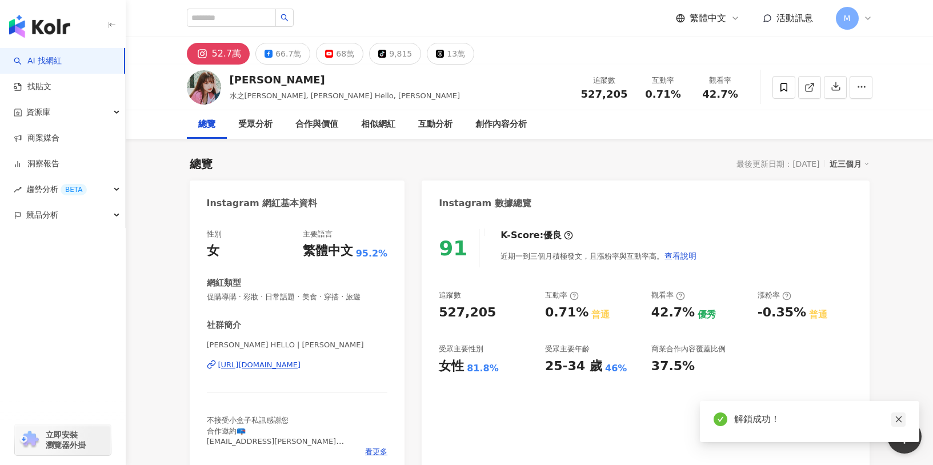
click at [901, 423] on link at bounding box center [898, 420] width 14 height 14
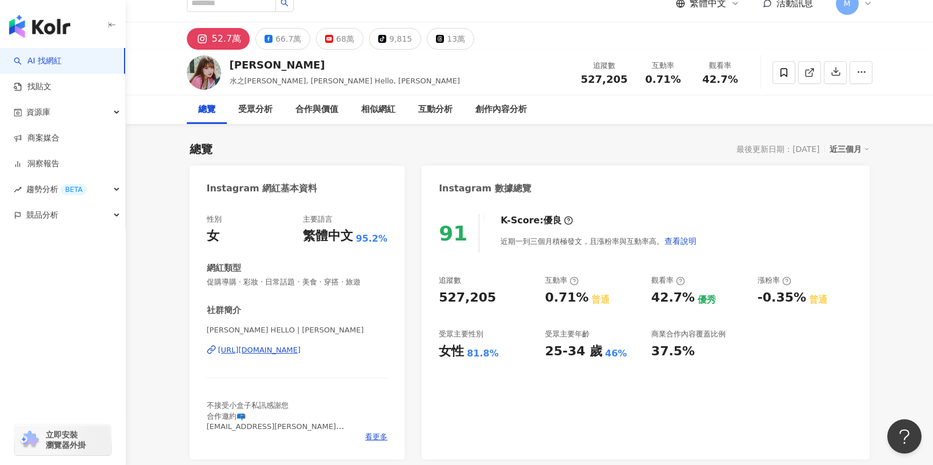
scroll to position [15, 0]
drag, startPoint x: 439, startPoint y: 298, endPoint x: 497, endPoint y: 302, distance: 57.2
click at [497, 302] on div "527,205" at bounding box center [486, 298] width 95 height 18
copy div "527,205"
click at [288, 33] on div "66.7萬" at bounding box center [288, 38] width 26 height 16
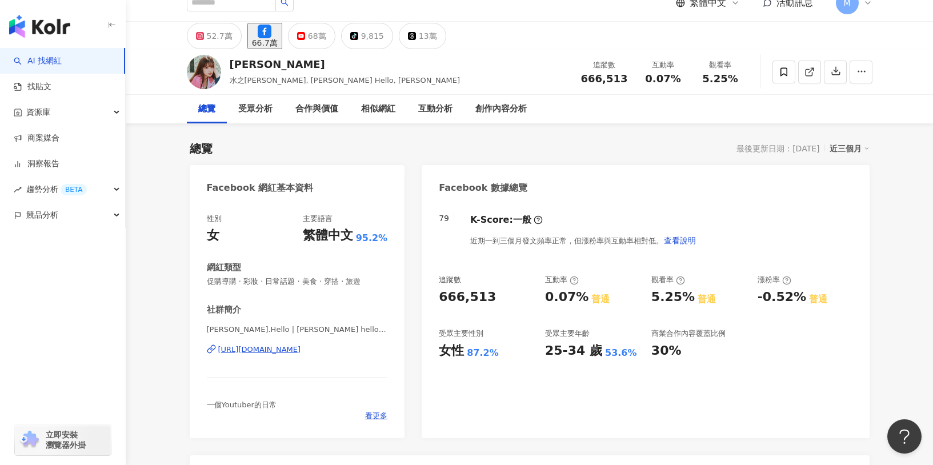
drag, startPoint x: 441, startPoint y: 294, endPoint x: 490, endPoint y: 297, distance: 49.3
click at [491, 296] on div "666,513" at bounding box center [486, 298] width 95 height 18
click at [490, 297] on div "666,513" at bounding box center [486, 298] width 95 height 18
drag, startPoint x: 490, startPoint y: 297, endPoint x: 423, endPoint y: 293, distance: 67.5
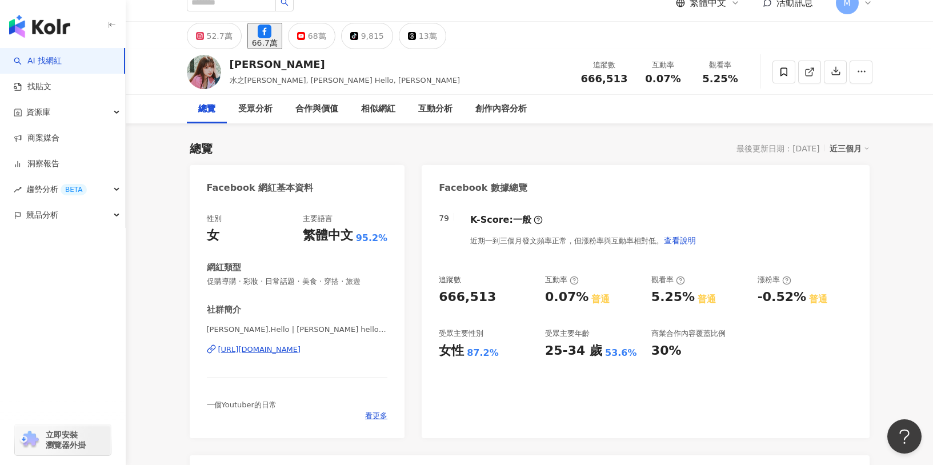
click at [423, 293] on div "79 K-Score : 一般 近期一到三個月發文頻率正常，但漲粉率與互動率相對低。 查看說明 追蹤數 666,513 互動率 0.07% 普通 觀看率 5.…" at bounding box center [645, 320] width 447 height 236
click at [599, 321] on div "追蹤數 666,513 互動率 0.07% 普通 觀看率 5.25% 普通 漲粉率 -0.52% 普通 受眾主要性別 女性 87.2% 受眾主要年齡 25-3…" at bounding box center [645, 317] width 413 height 85
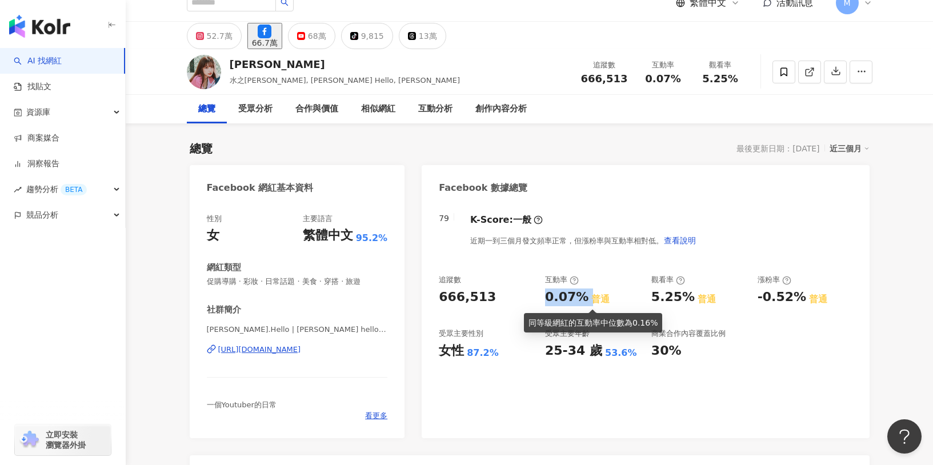
drag, startPoint x: 547, startPoint y: 299, endPoint x: 585, endPoint y: 297, distance: 38.4
click at [585, 297] on div "0.07% 普通" at bounding box center [592, 298] width 95 height 18
copy div "0.07%"
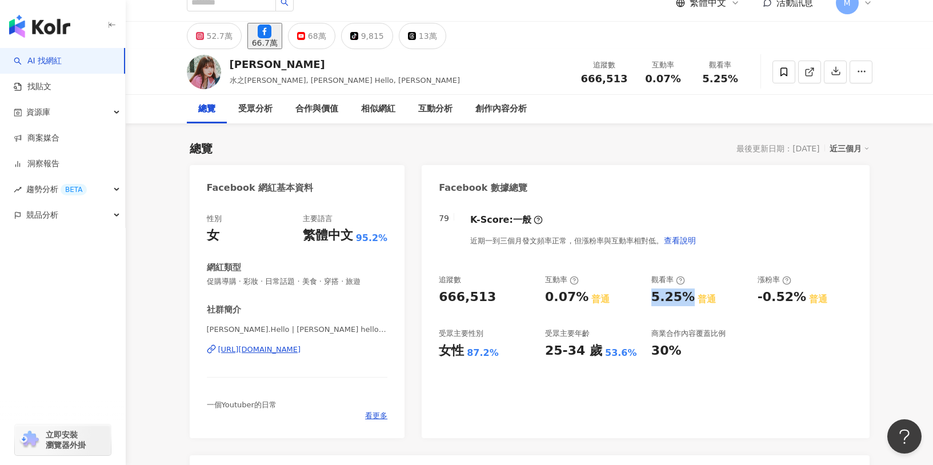
drag, startPoint x: 650, startPoint y: 292, endPoint x: 685, endPoint y: 295, distance: 35.5
click at [685, 295] on div "追蹤數 666,513 互動率 0.07% 普通 觀看率 5.25% 普通 漲粉率 -0.52% 普通 受眾主要性別 女性 87.2% 受眾主要年齡 25-3…" at bounding box center [645, 317] width 413 height 85
copy div "5.25%"
click at [727, 292] on div "5.25% 普通" at bounding box center [698, 298] width 95 height 18
drag, startPoint x: 547, startPoint y: 349, endPoint x: 594, endPoint y: 350, distance: 47.4
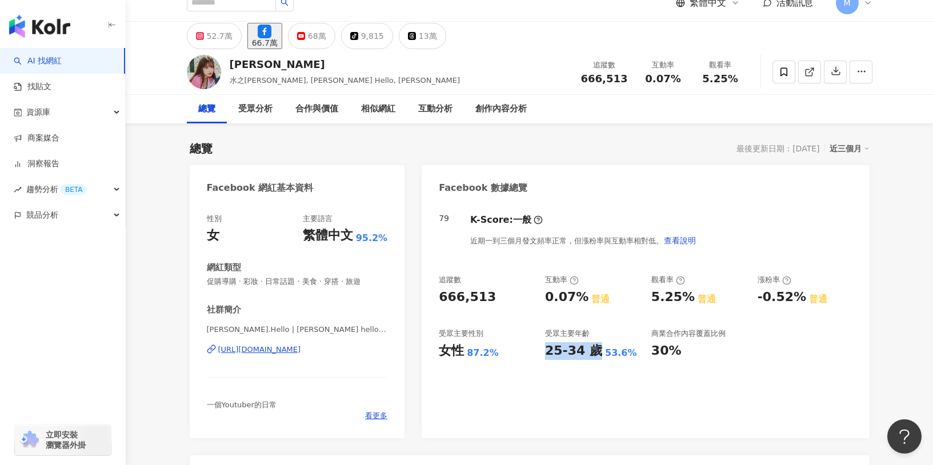
click at [594, 350] on div "25-34 歲" at bounding box center [573, 351] width 57 height 18
click at [582, 375] on div "79 K-Score : 一般 近期一到三個月發文頻率正常，但漲粉率與互動率相對低。 查看說明 追蹤數 666,513 互動率 0.07% 普通 觀看率 5.…" at bounding box center [645, 320] width 447 height 236
click at [326, 36] on div "68萬" at bounding box center [317, 36] width 18 height 16
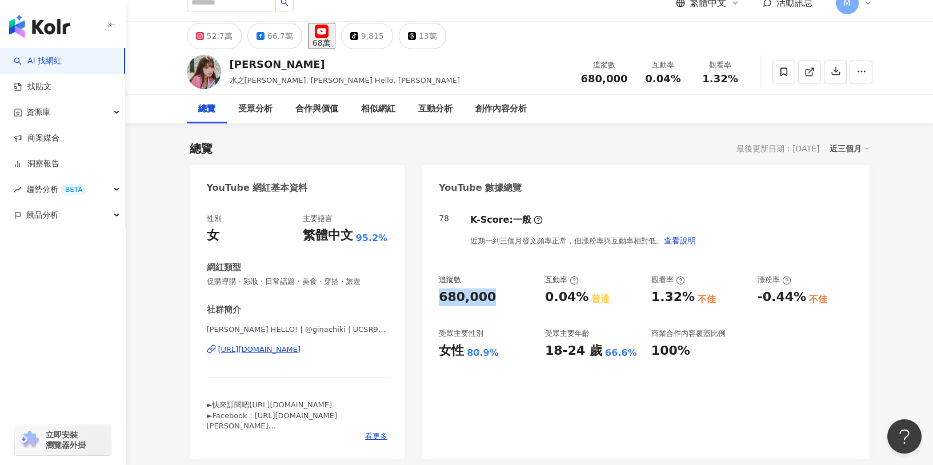
drag, startPoint x: 442, startPoint y: 290, endPoint x: 497, endPoint y: 303, distance: 56.3
click at [497, 303] on div "680,000" at bounding box center [486, 298] width 95 height 18
copy div "680,000"
drag, startPoint x: 546, startPoint y: 299, endPoint x: 585, endPoint y: 297, distance: 38.9
click at [581, 297] on div "0.04%" at bounding box center [566, 298] width 43 height 18
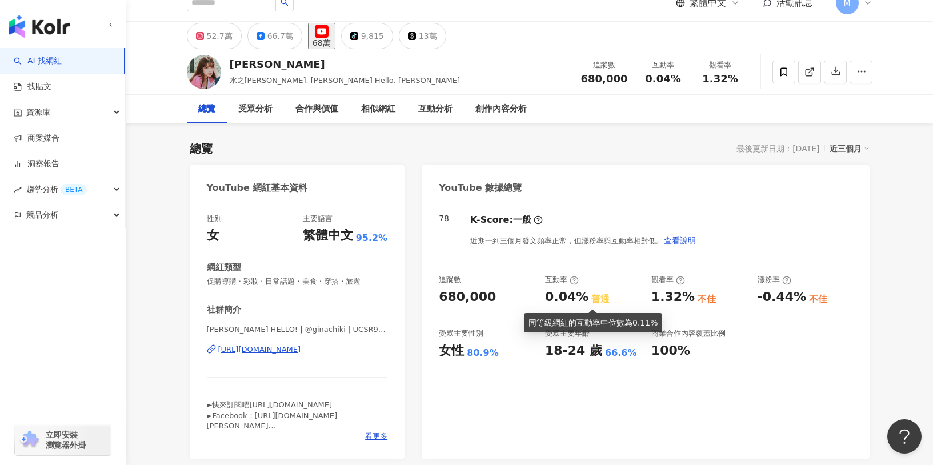
click at [591, 297] on div "普通" at bounding box center [600, 299] width 18 height 13
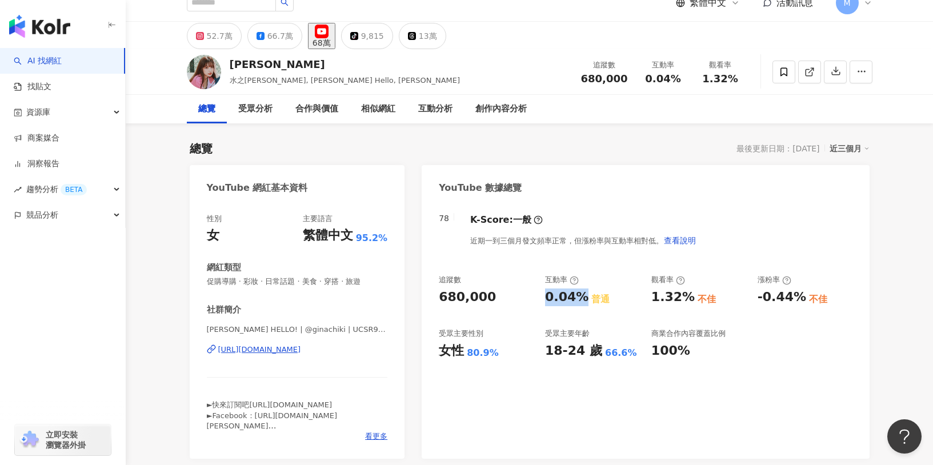
drag, startPoint x: 545, startPoint y: 304, endPoint x: 577, endPoint y: 299, distance: 31.8
click at [577, 299] on div "0.04%" at bounding box center [566, 298] width 43 height 18
copy div "0.04%"
drag, startPoint x: 645, startPoint y: 298, endPoint x: 688, endPoint y: 299, distance: 43.5
click at [688, 299] on div "追蹤數 680,000 互動率 0.04% 普通 觀看率 1.32% 不佳 漲粉率 -0.44% 不佳 受眾主要性別 女性 80.9% 受眾主要年齡 18-2…" at bounding box center [645, 317] width 413 height 85
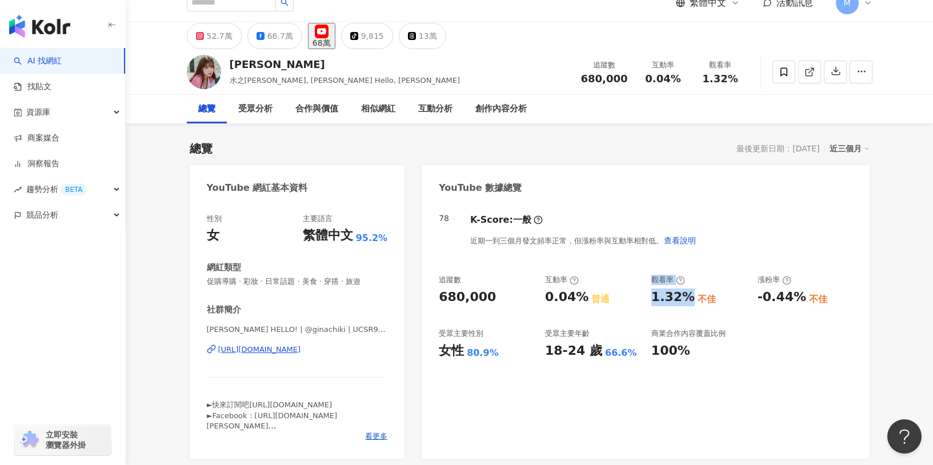
click at [687, 300] on div "1.32% 不佳" at bounding box center [698, 298] width 95 height 18
drag, startPoint x: 647, startPoint y: 297, endPoint x: 685, endPoint y: 295, distance: 37.2
click at [685, 295] on div "追蹤數 680,000 互動率 0.04% 普通 觀看率 1.32% 不佳 漲粉率 -0.44% 不佳 受眾主要性別 女性 80.9% 受眾主要年齡 18-2…" at bounding box center [645, 317] width 413 height 85
copy div "1.32%"
